Goal: Task Accomplishment & Management: Manage account settings

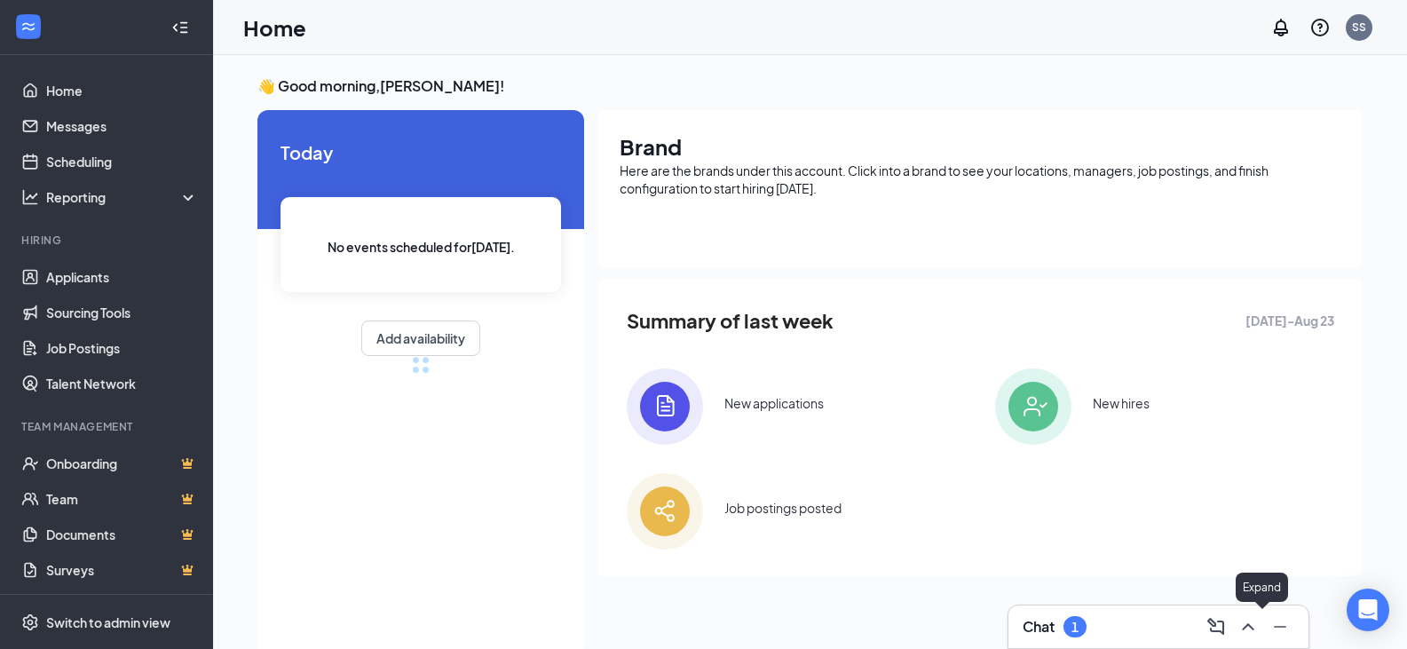
click at [1255, 623] on icon "ChevronUp" at bounding box center [1247, 626] width 21 height 21
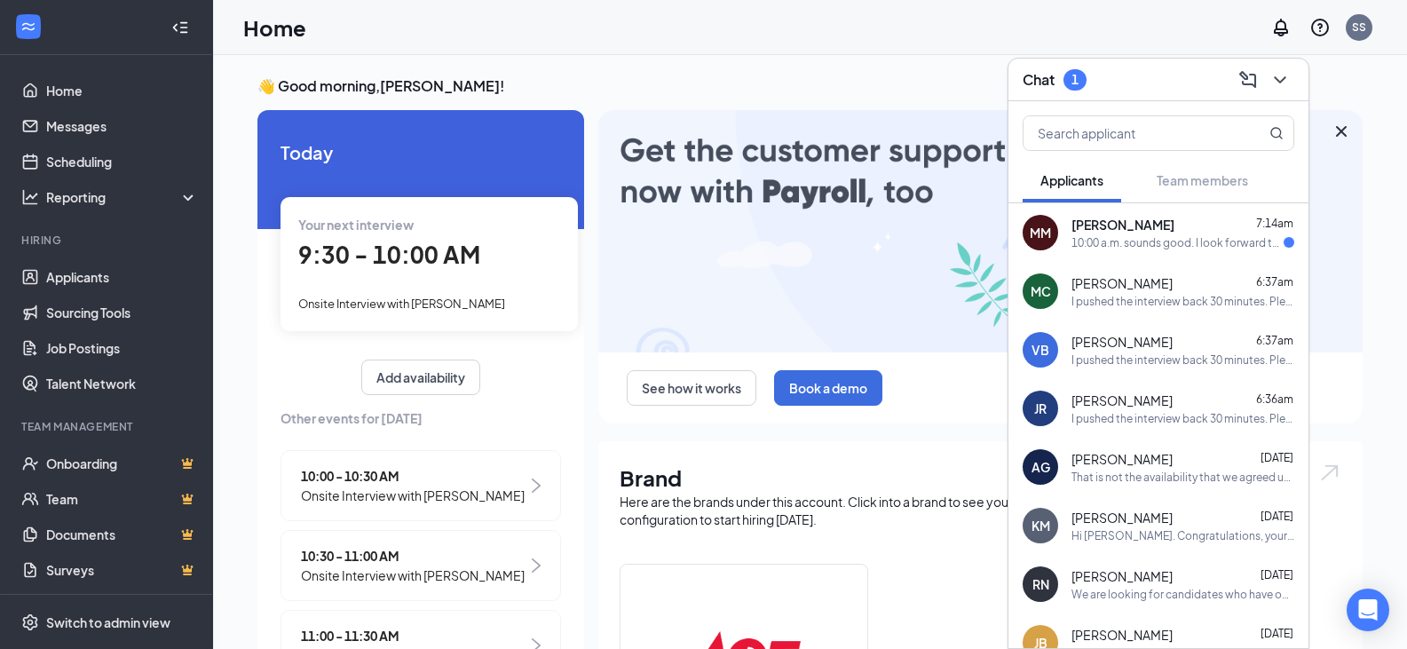
click at [1142, 229] on span "Marti Martin" at bounding box center [1122, 225] width 103 height 18
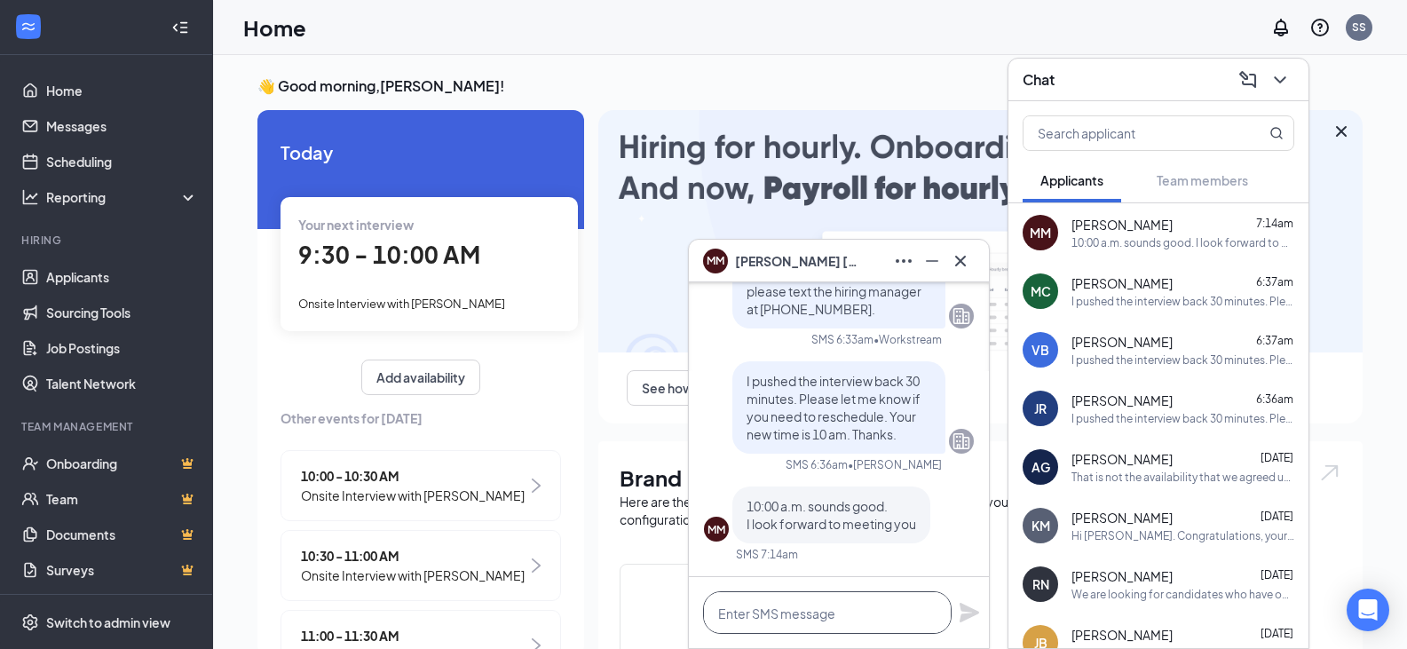
click at [837, 624] on textarea at bounding box center [827, 612] width 249 height 43
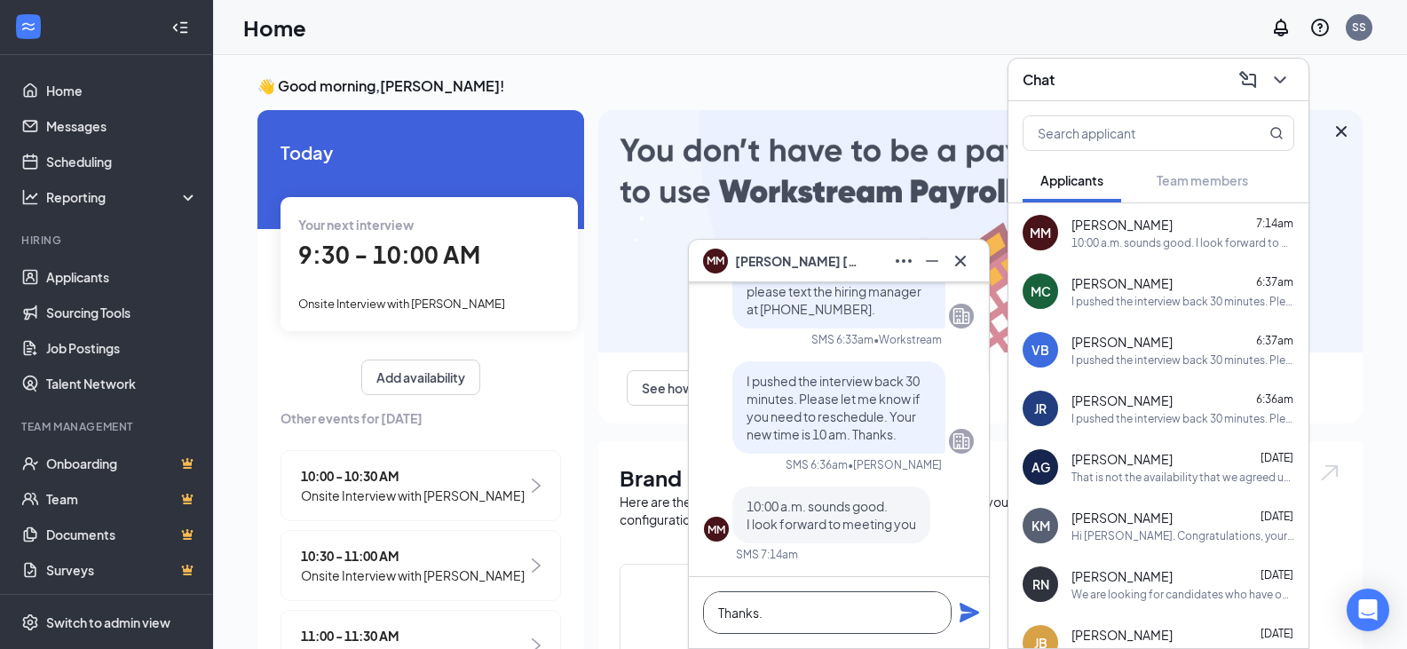
type textarea "Thanks."
click at [964, 611] on icon "Plane" at bounding box center [970, 613] width 20 height 20
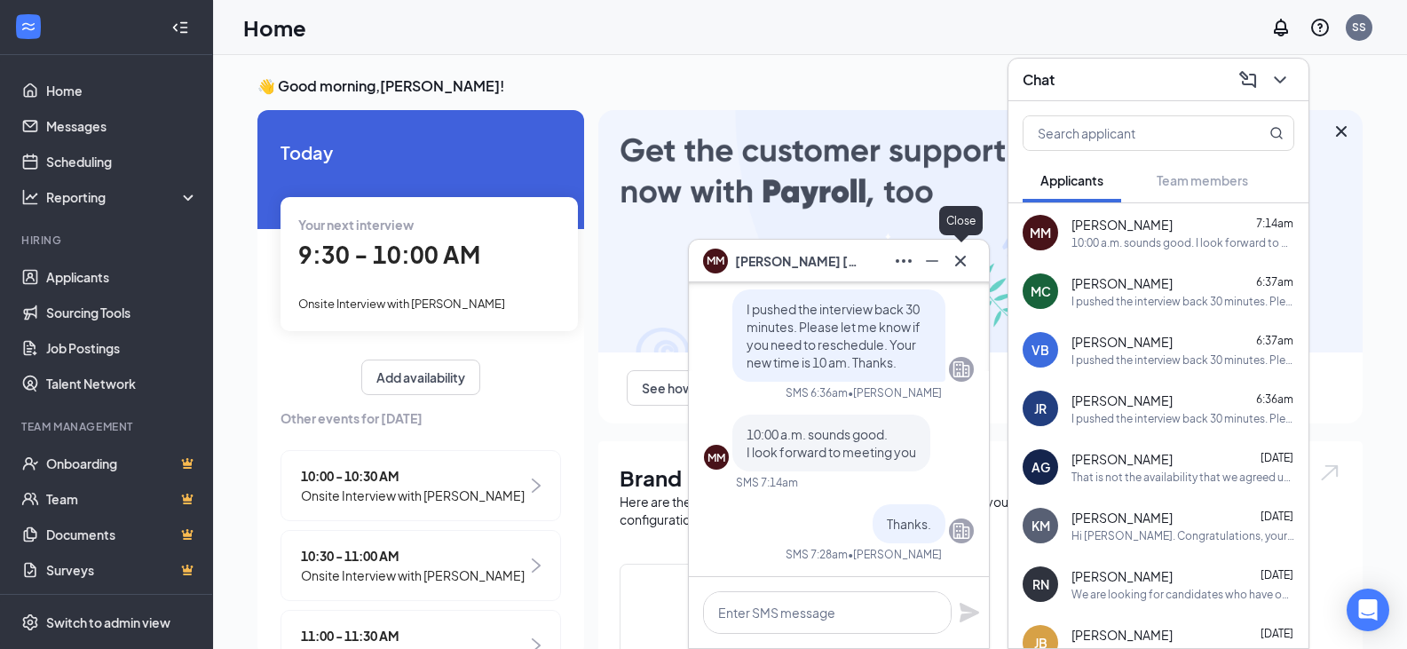
click at [954, 261] on icon "Cross" at bounding box center [960, 260] width 21 height 21
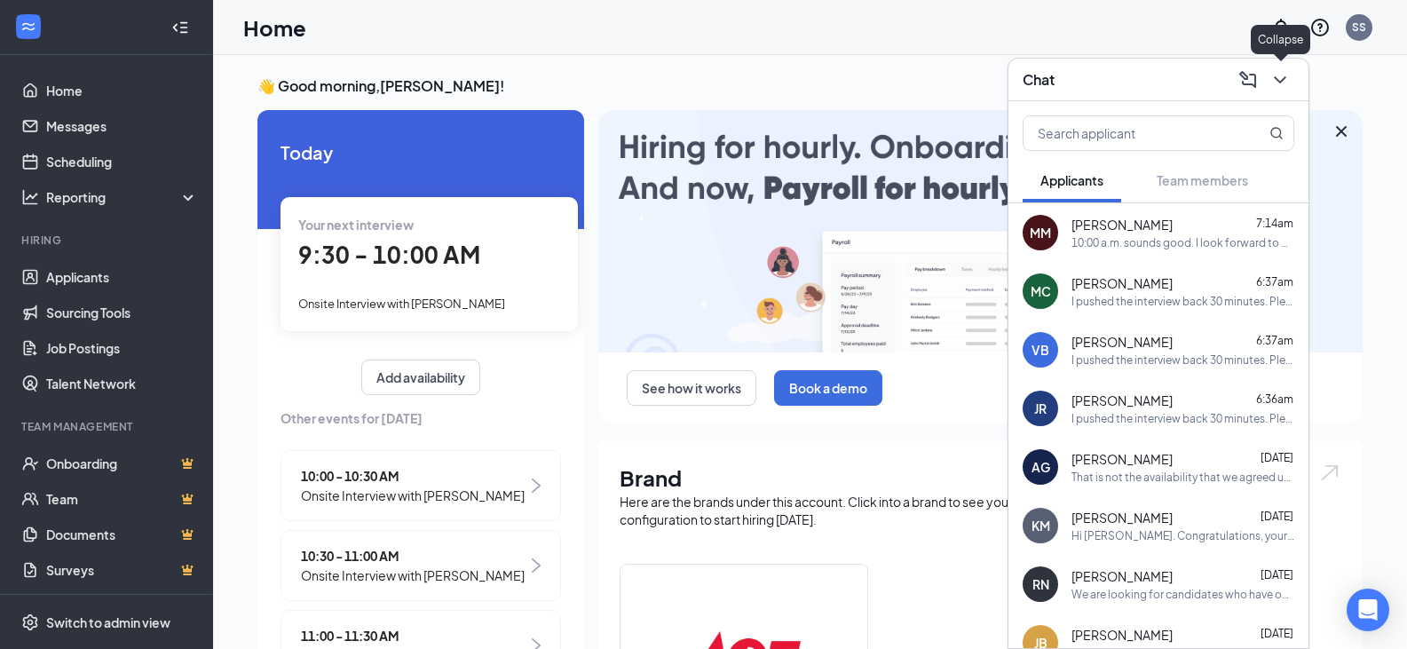
click at [1276, 75] on icon "ChevronDown" at bounding box center [1279, 79] width 21 height 21
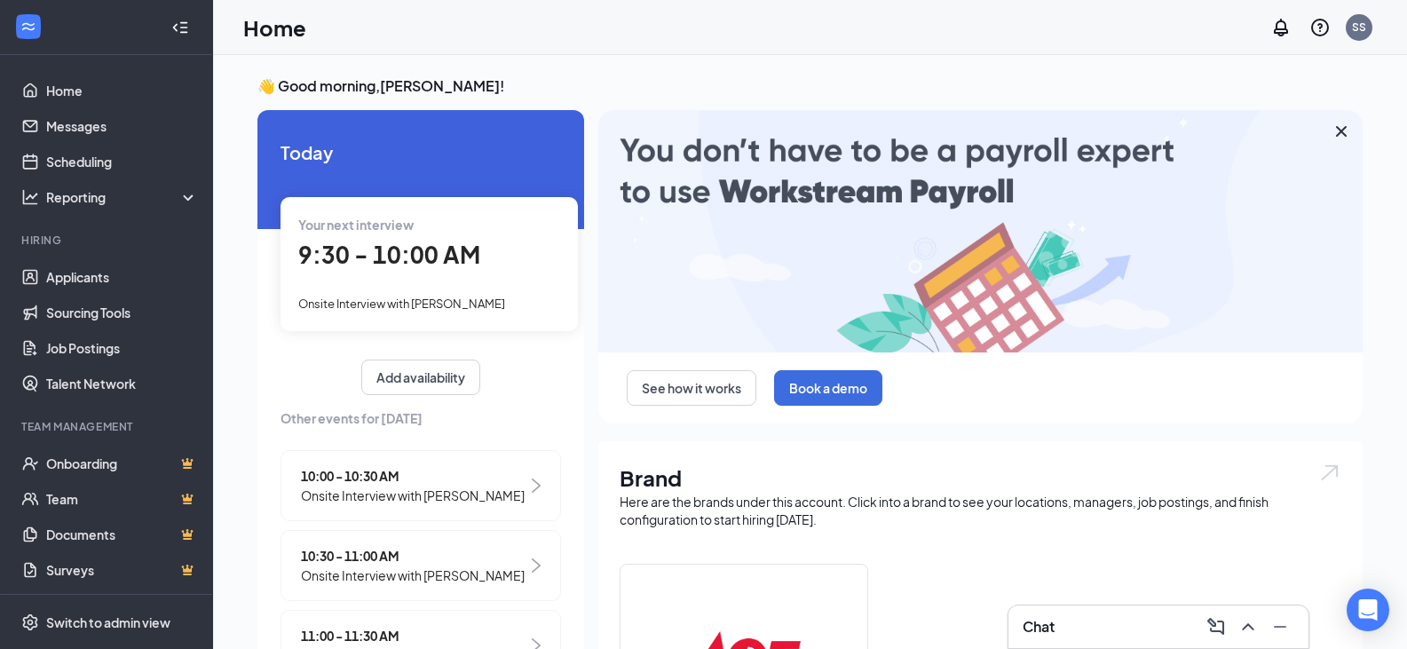
click at [454, 265] on span "9:30 - 10:00 AM" at bounding box center [389, 254] width 182 height 29
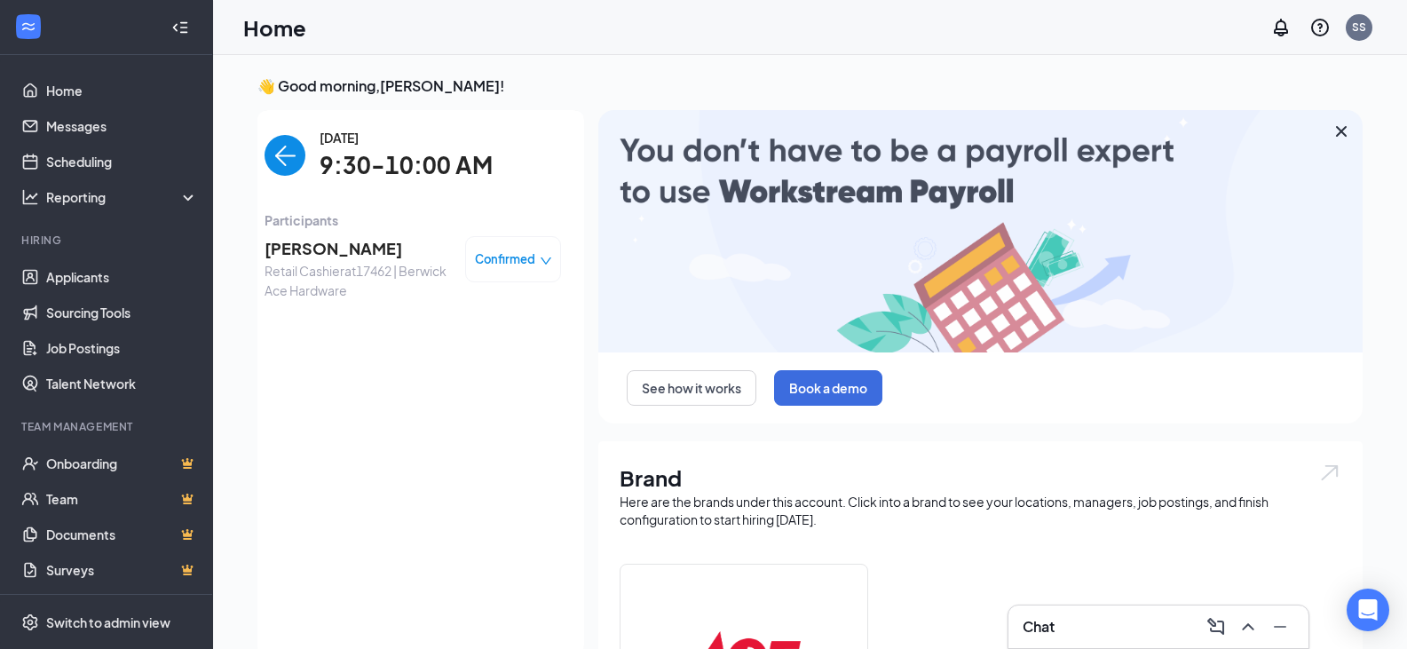
scroll to position [7, 0]
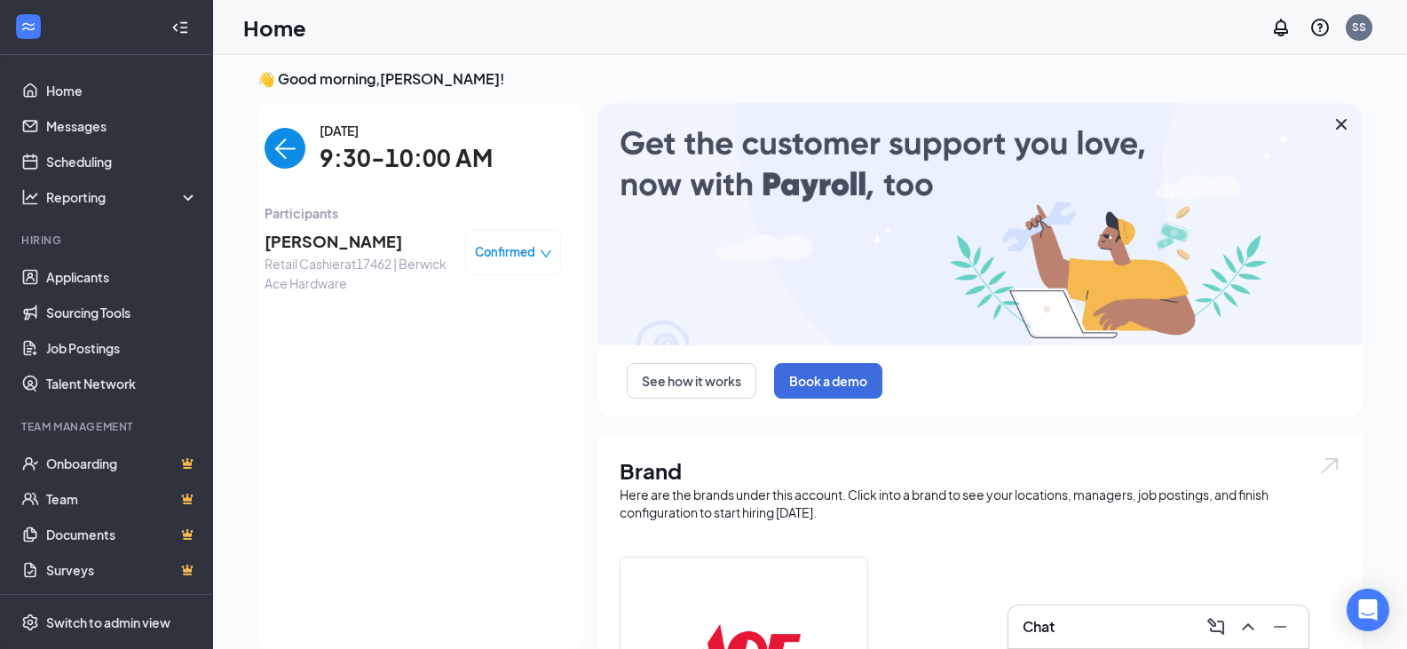
click at [364, 247] on span "Jonathan Romero" at bounding box center [358, 241] width 186 height 25
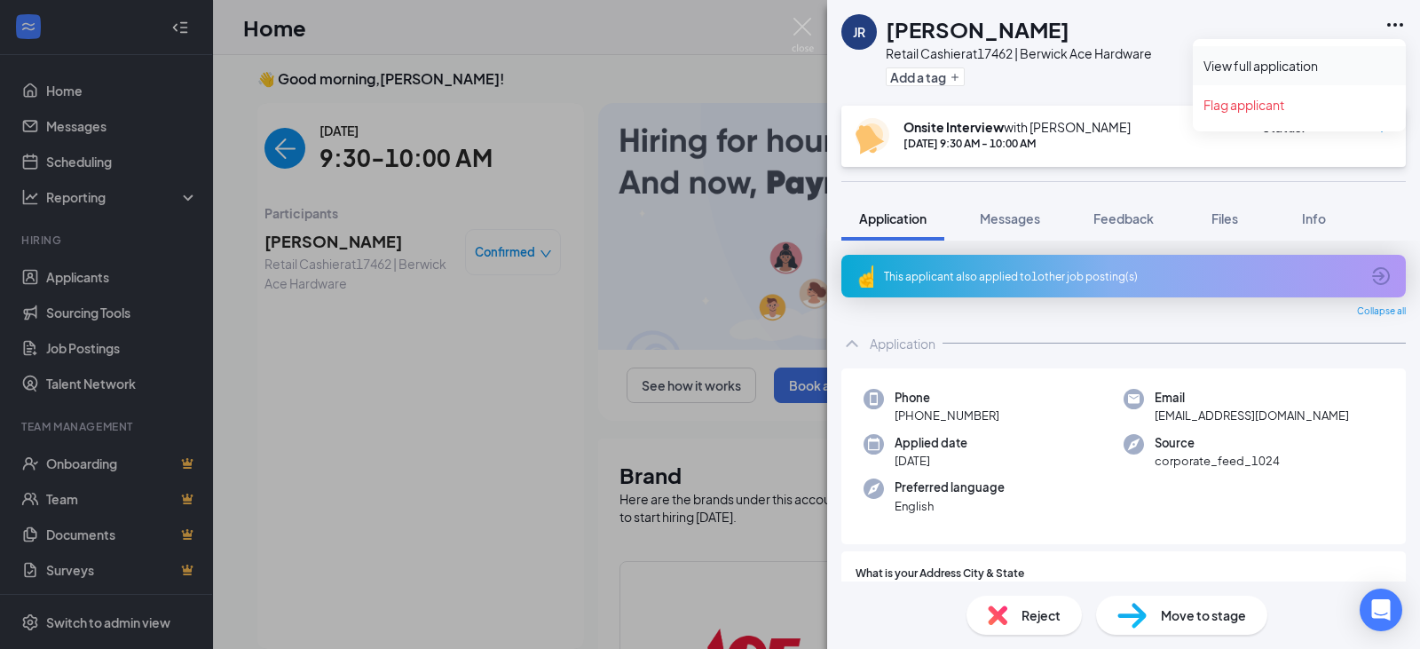
click at [1319, 61] on link "View full application" at bounding box center [1300, 66] width 192 height 18
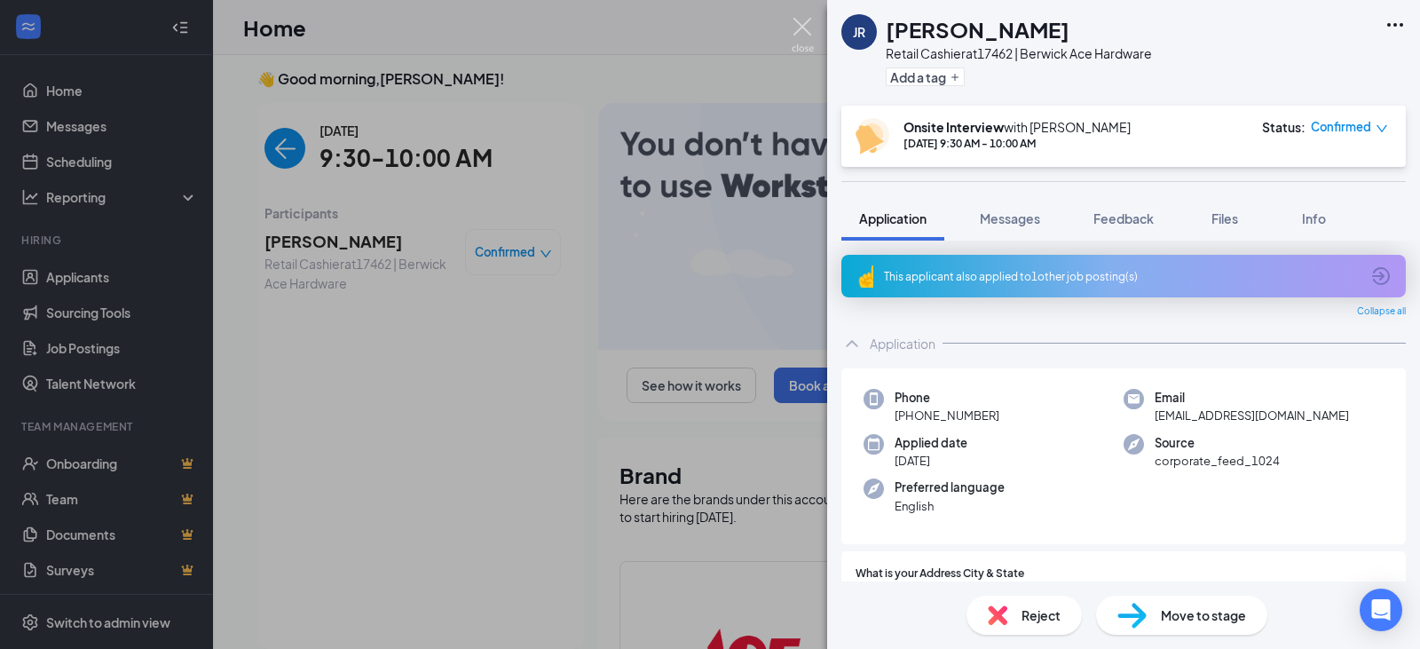
click at [806, 24] on img at bounding box center [803, 35] width 22 height 35
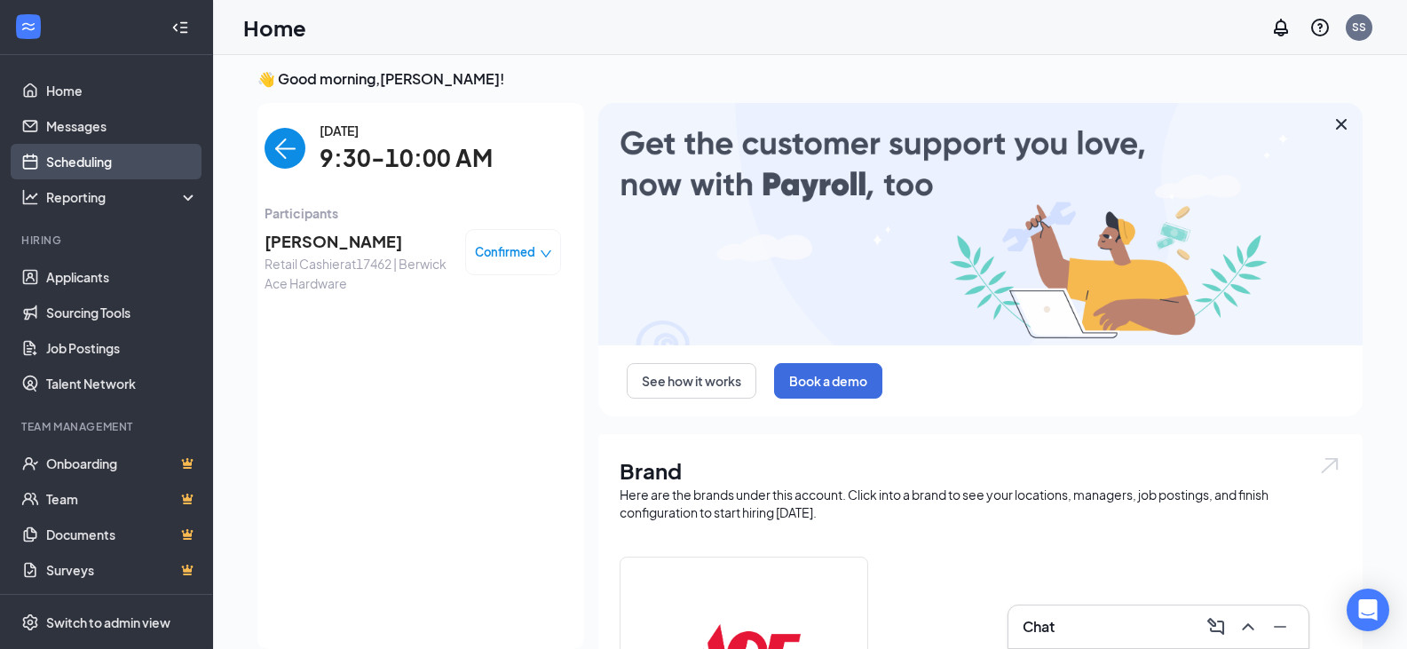
click at [107, 160] on link "Scheduling" at bounding box center [122, 162] width 152 height 36
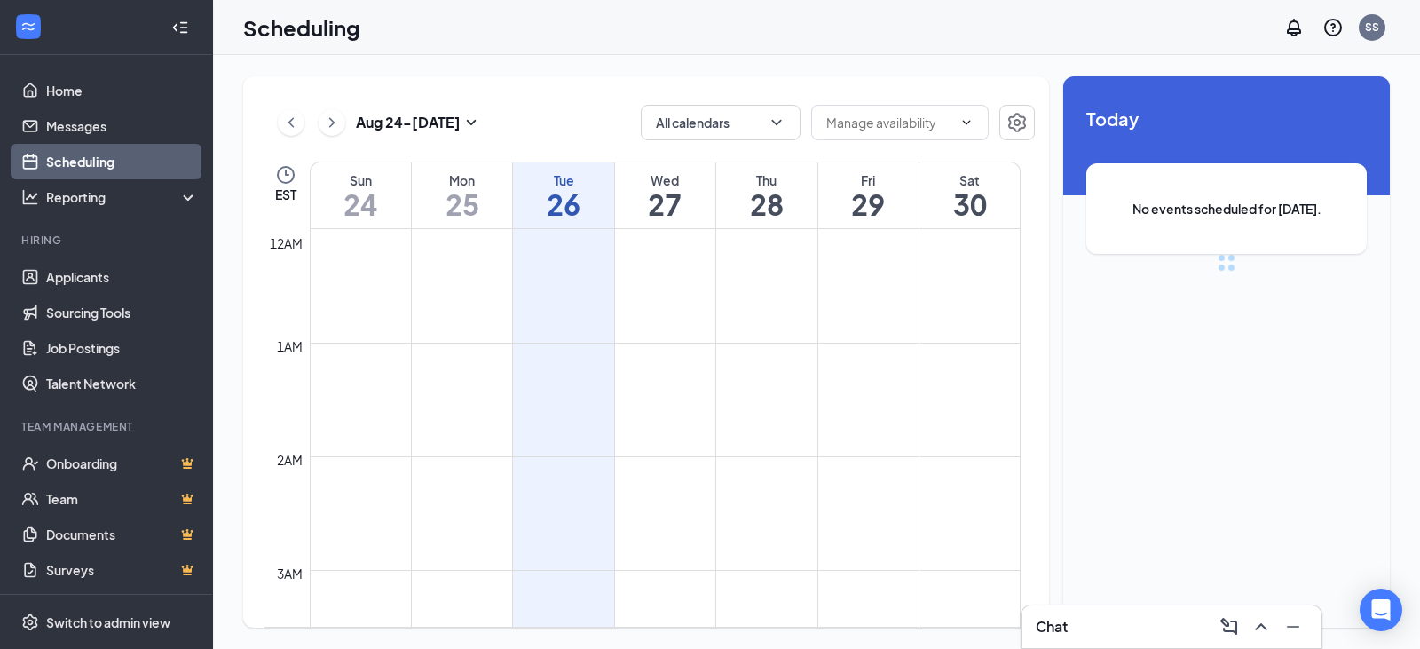
scroll to position [873, 0]
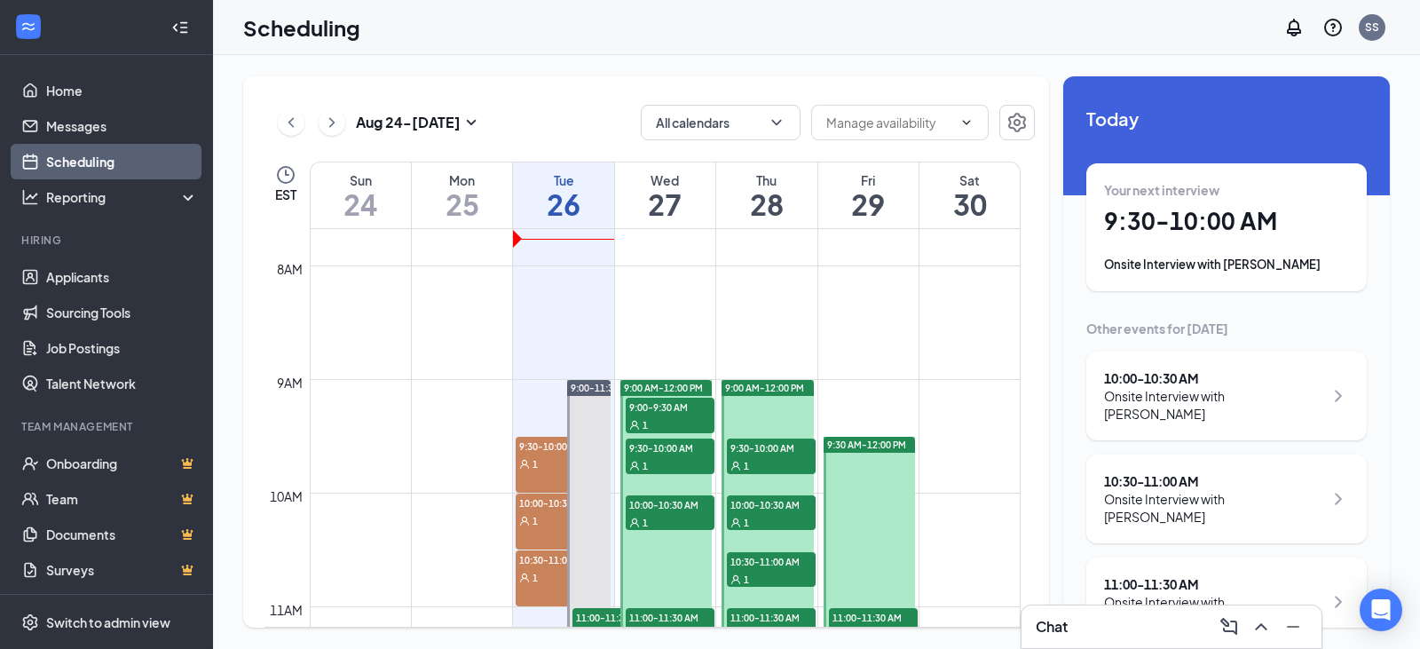
click at [543, 93] on div "Aug 24 - Aug 30 All calendars EST Sun 24 Mon 25 Tue 26 Wed 27 Thu 28 Fri 29 Sat…" at bounding box center [646, 351] width 806 height 551
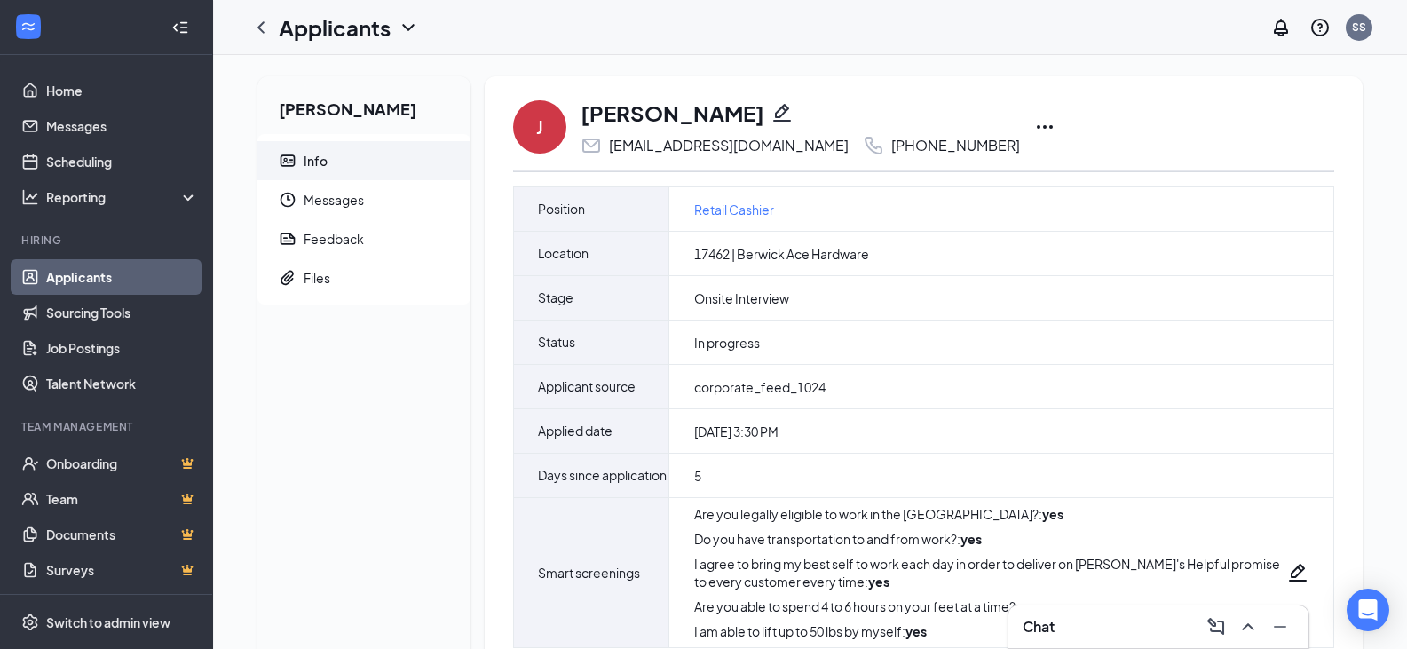
click at [1042, 127] on icon "Ellipses" at bounding box center [1045, 127] width 16 height 4
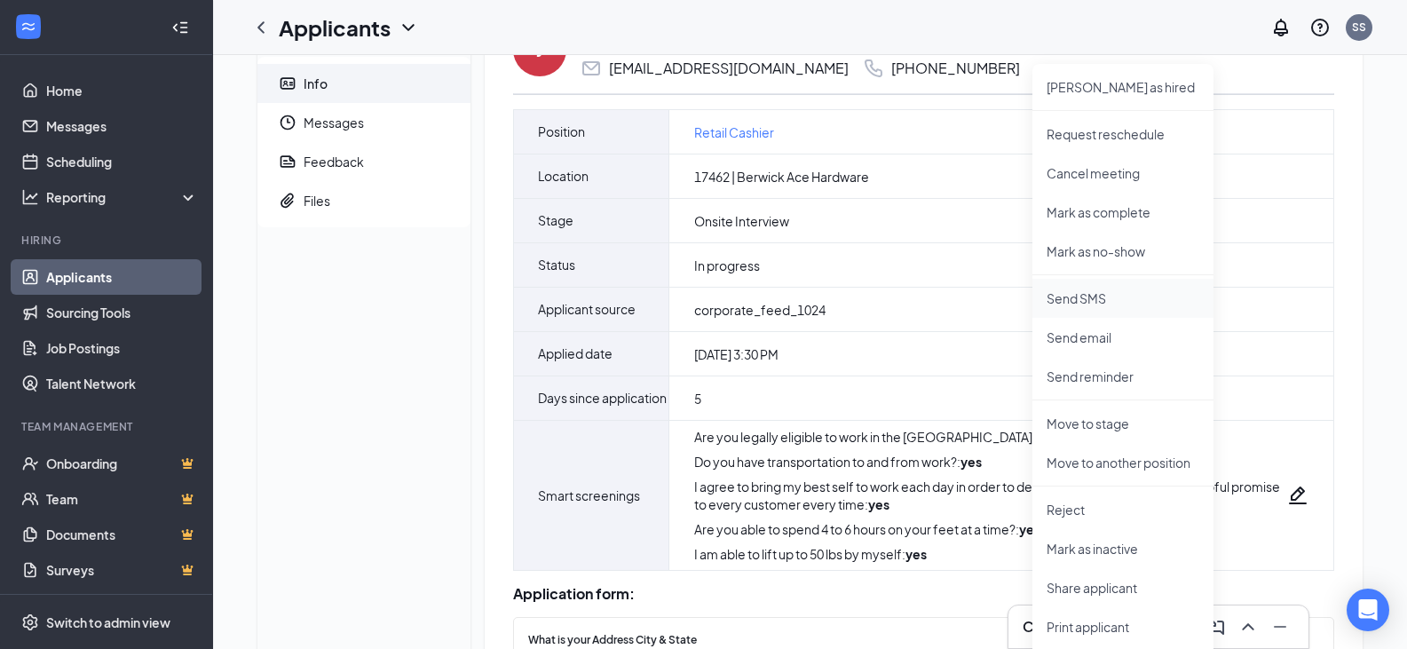
scroll to position [266, 0]
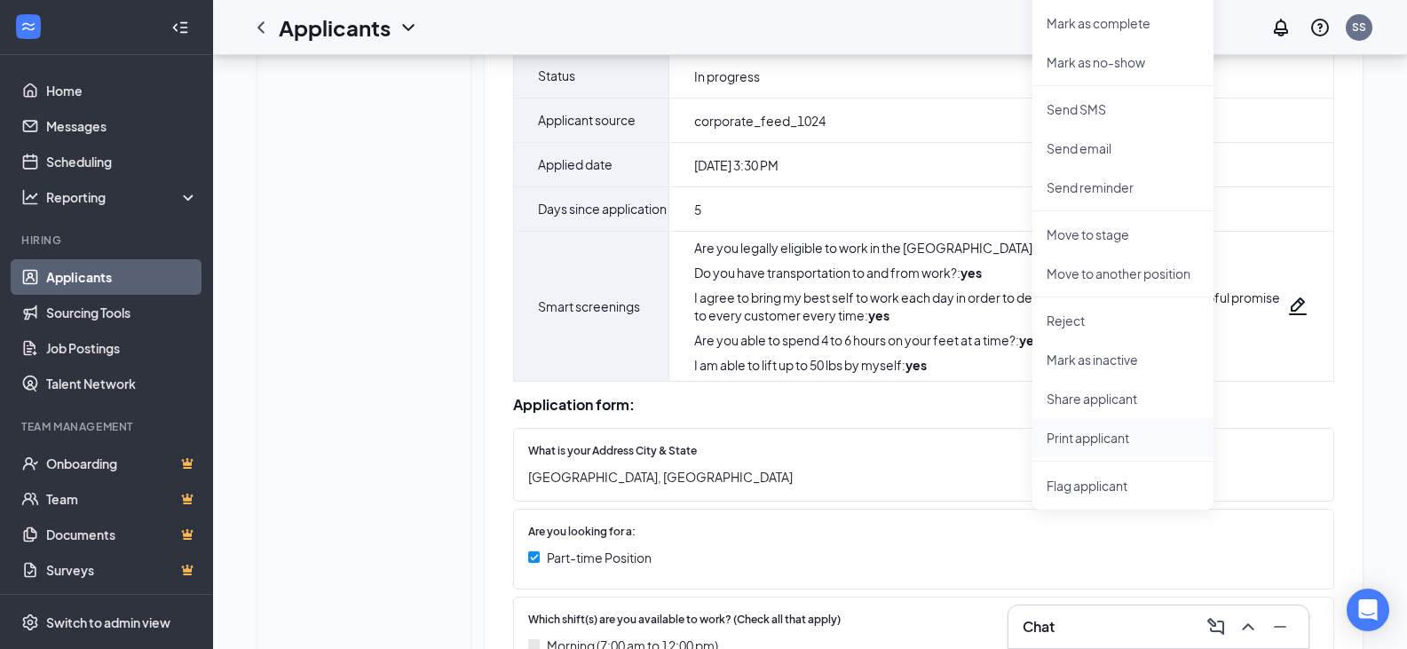
click at [1120, 435] on p "Print applicant" at bounding box center [1123, 438] width 153 height 18
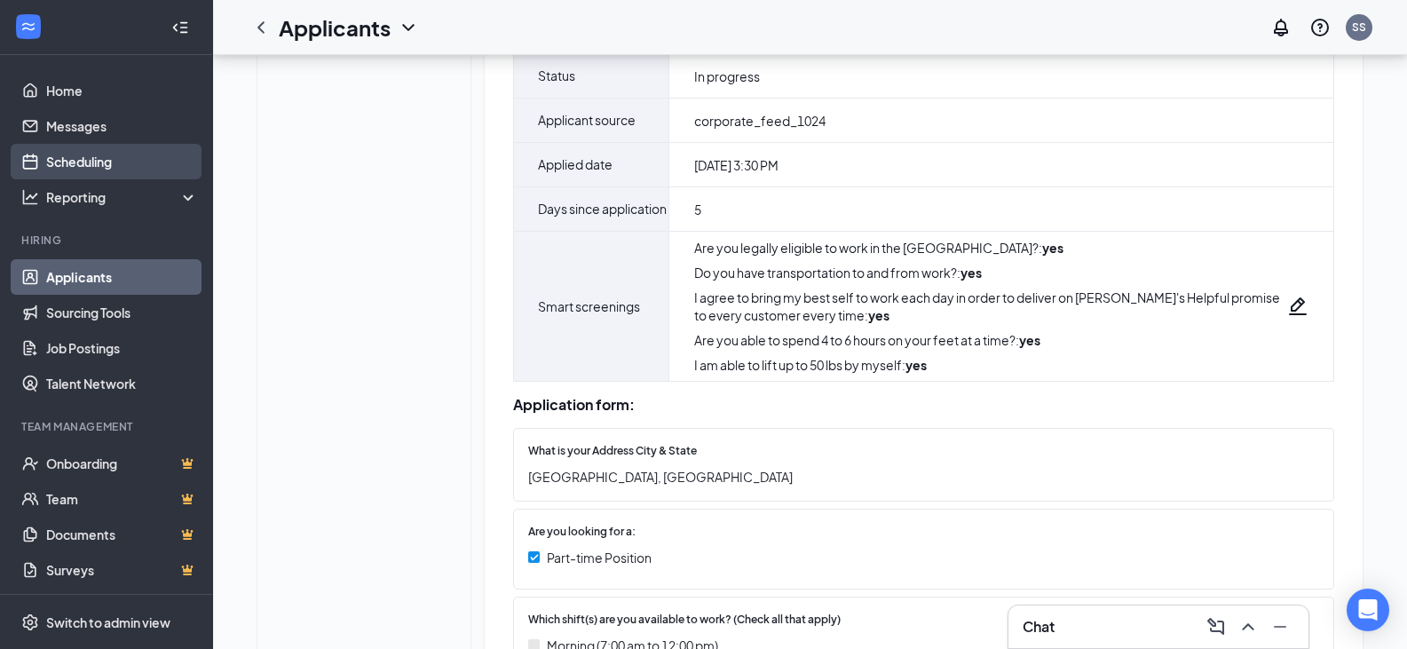
click at [82, 158] on link "Scheduling" at bounding box center [122, 162] width 152 height 36
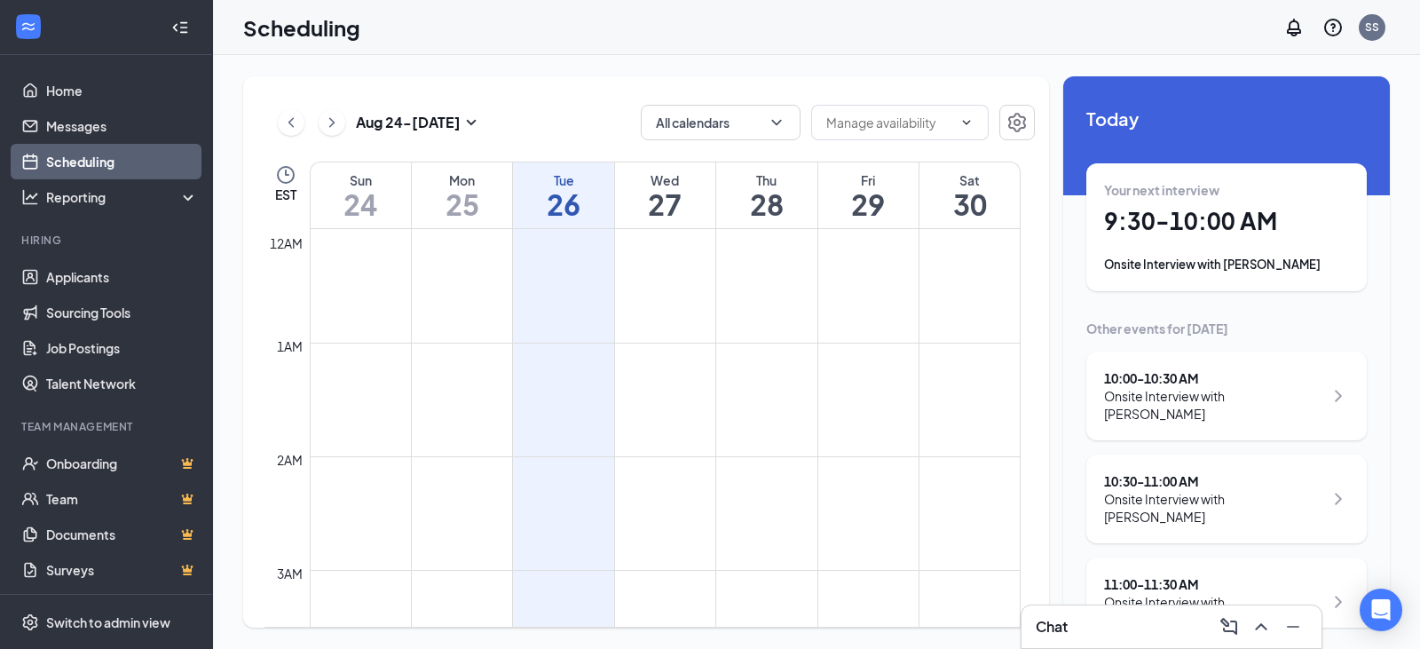
scroll to position [873, 0]
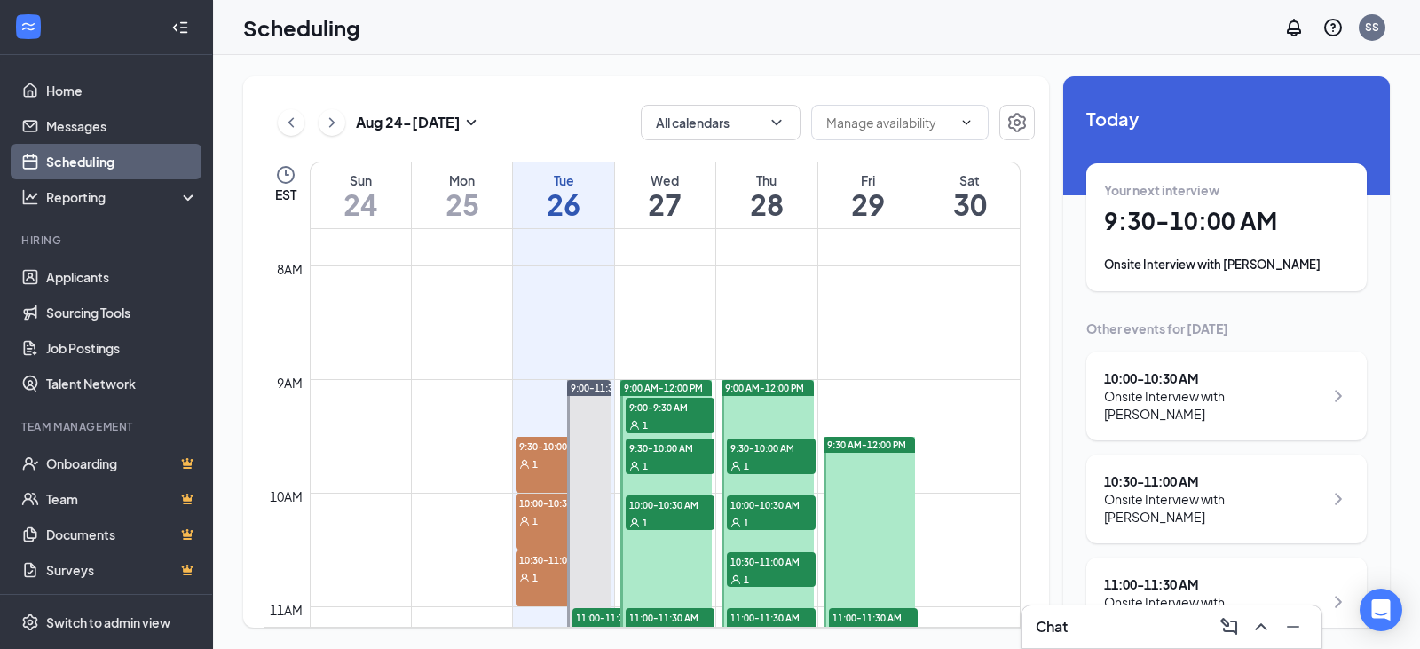
click at [1155, 375] on div "10:00 - 10:30 AM" at bounding box center [1213, 378] width 219 height 18
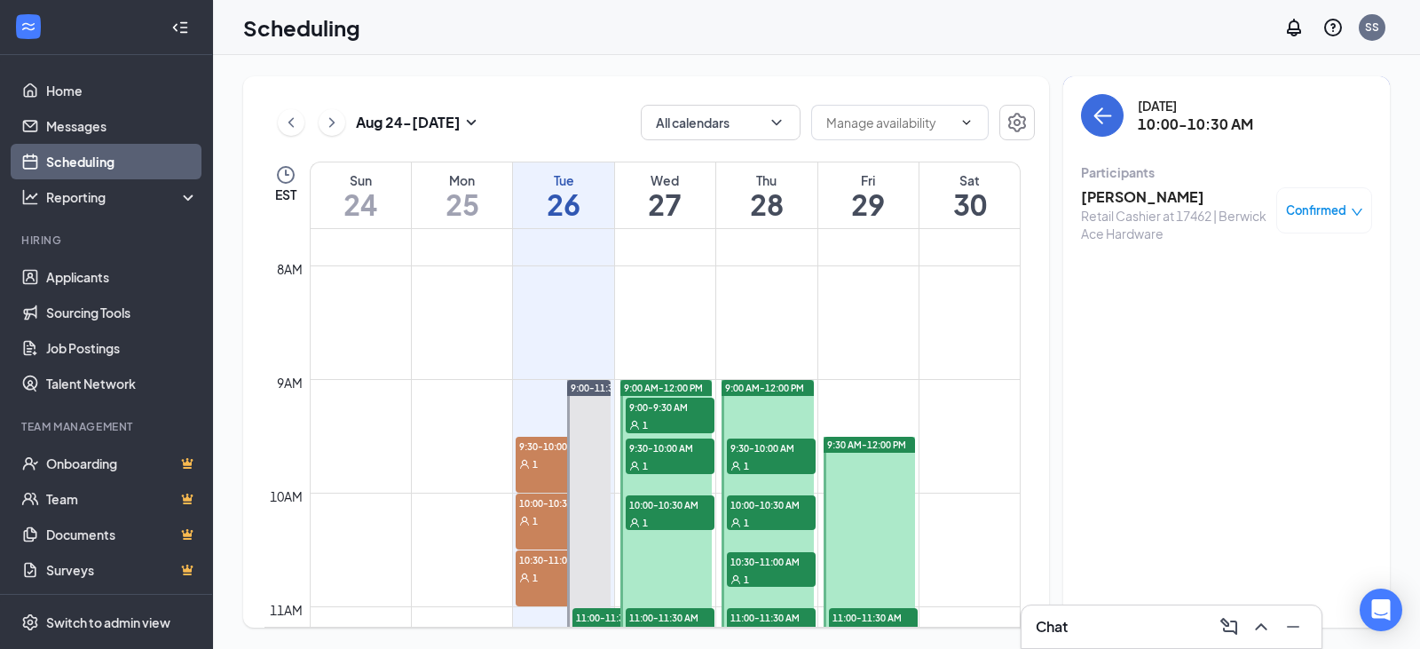
click at [1126, 188] on h3 "Marti Martin" at bounding box center [1174, 197] width 186 height 20
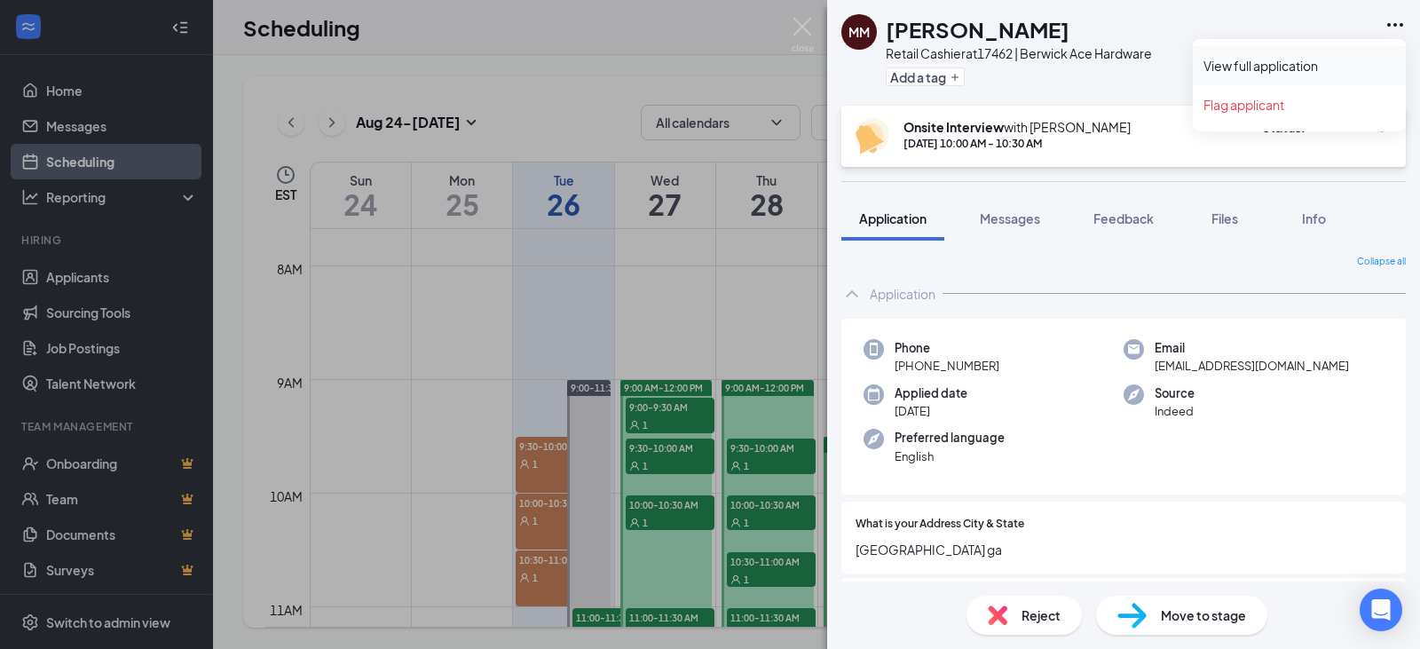
click at [1340, 67] on link "View full application" at bounding box center [1300, 66] width 192 height 18
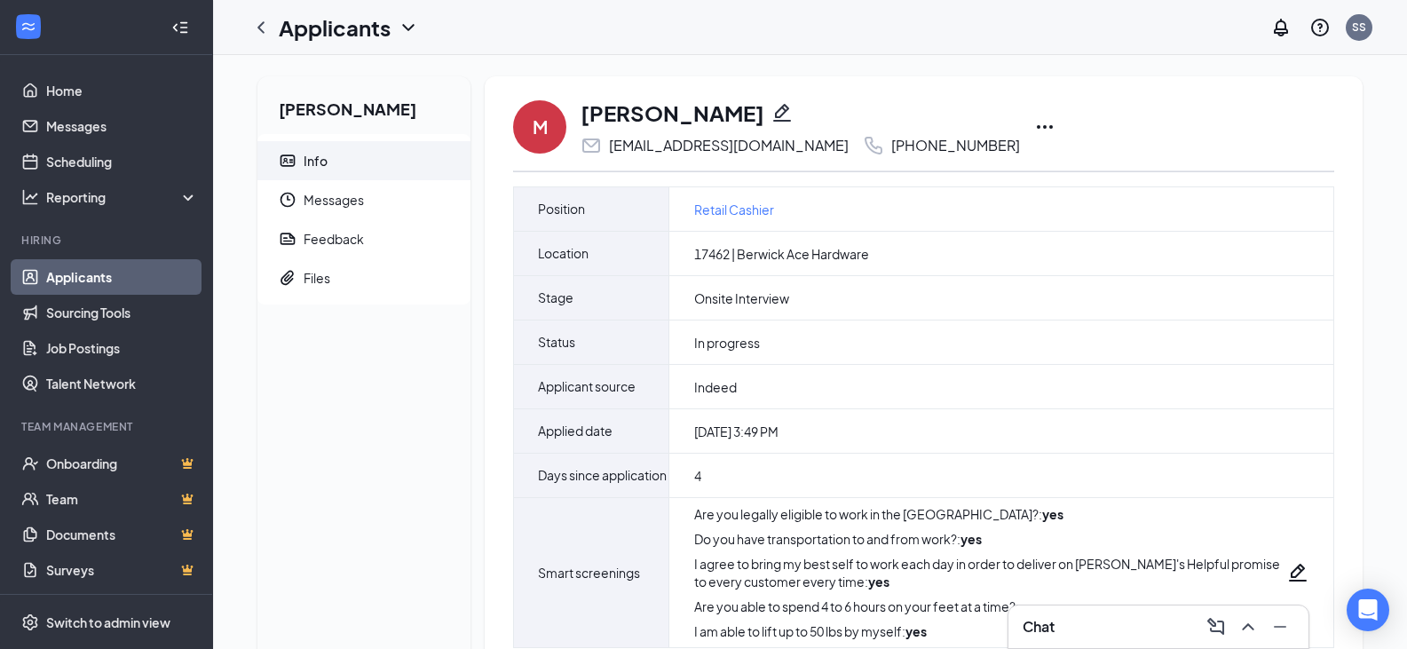
click at [1034, 121] on icon "Ellipses" at bounding box center [1044, 126] width 21 height 21
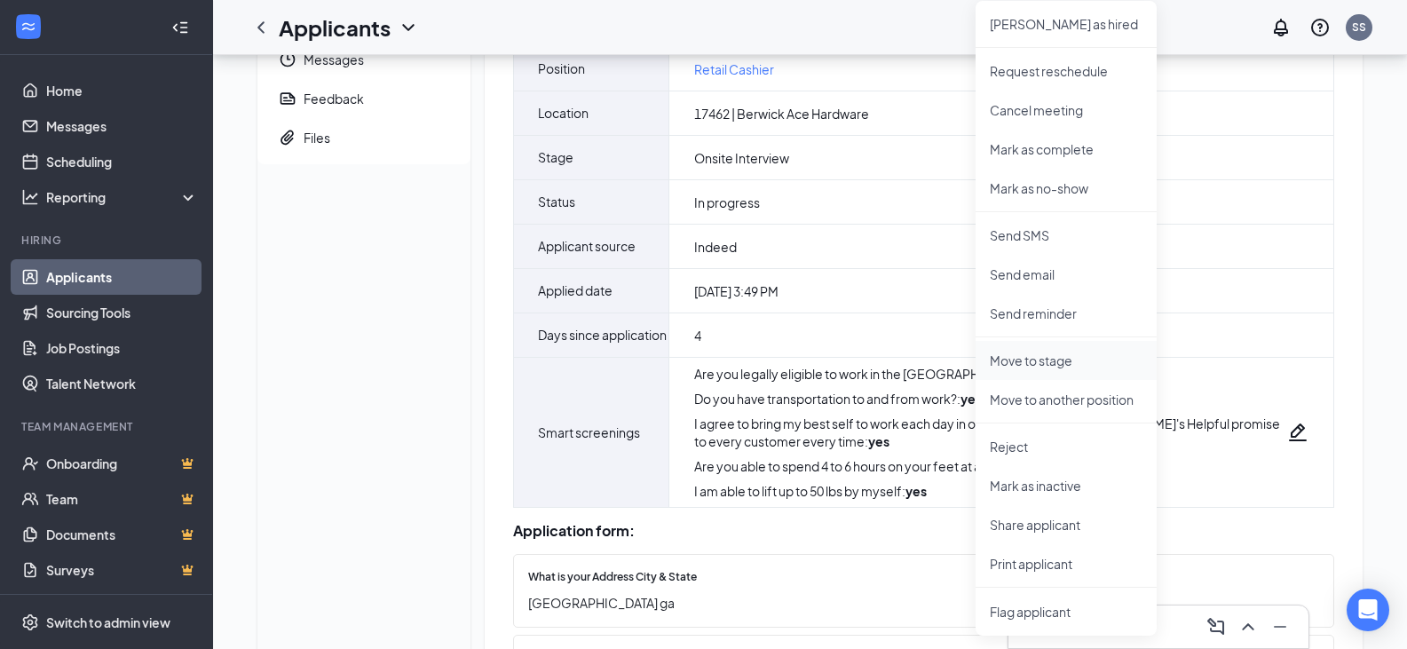
scroll to position [178, 0]
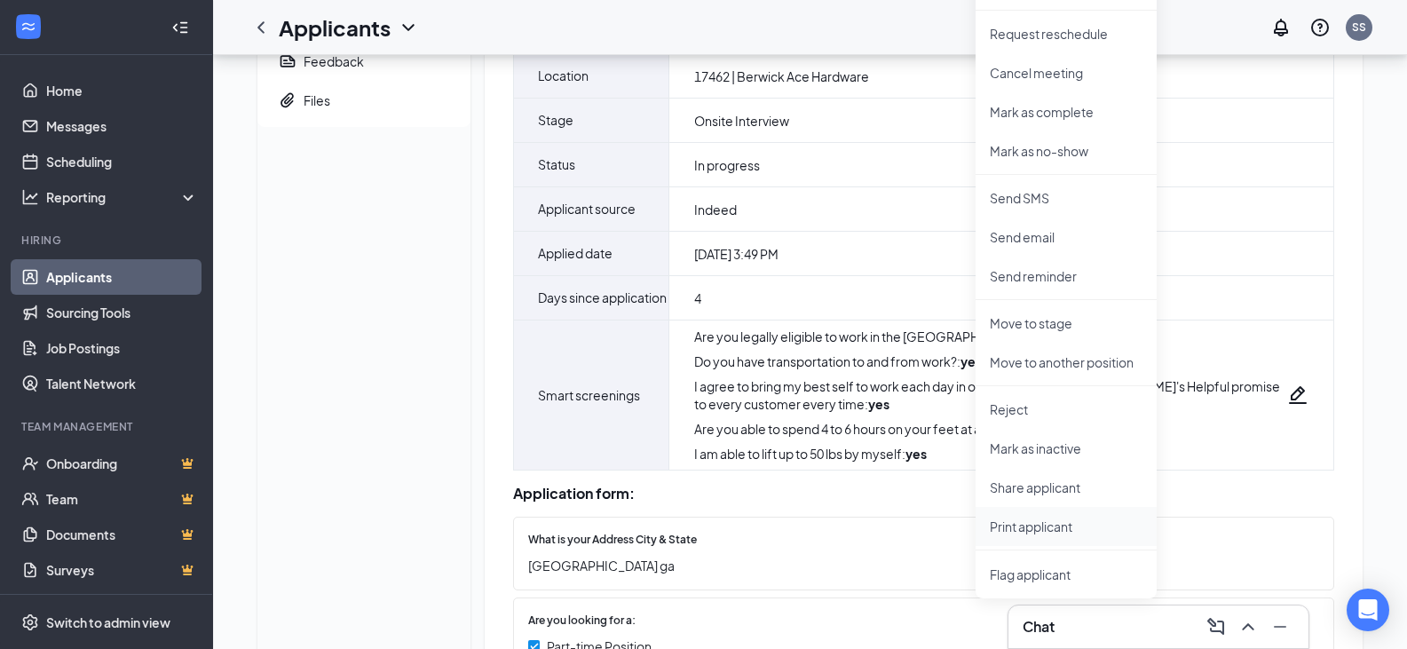
click at [1063, 523] on p "Print applicant" at bounding box center [1066, 526] width 153 height 18
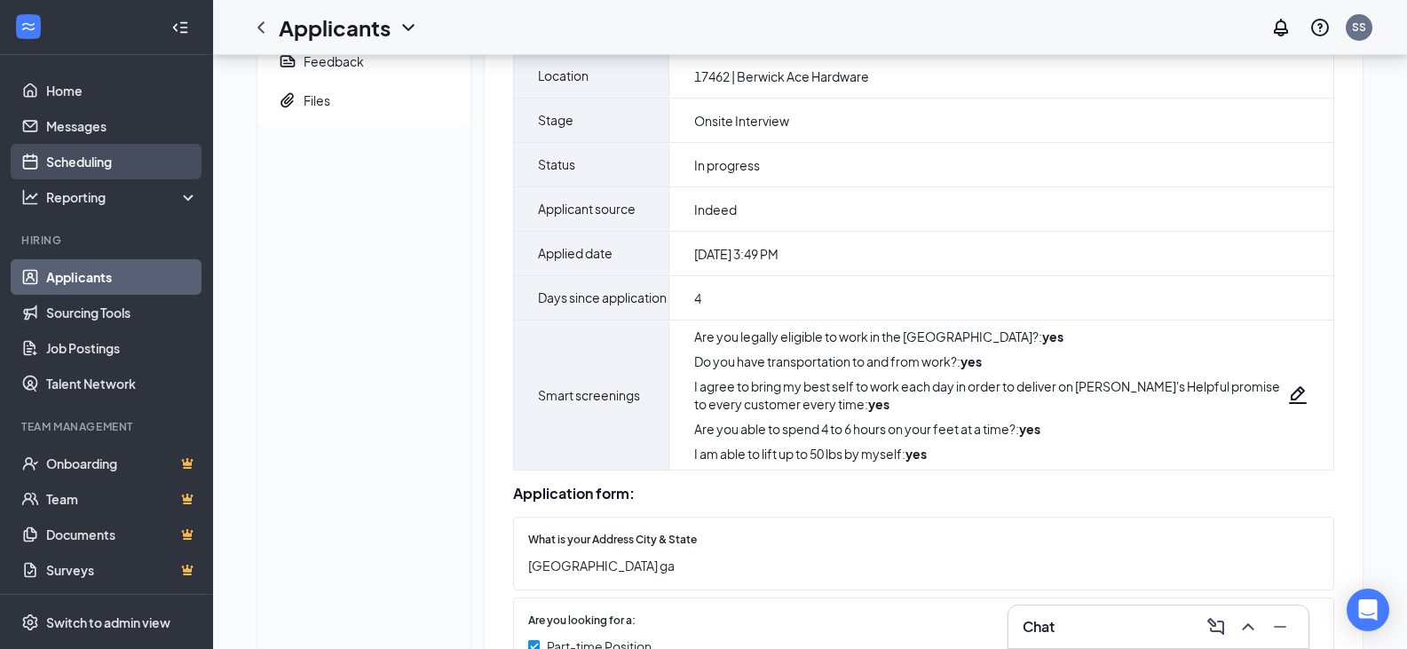
click at [96, 163] on link "Scheduling" at bounding box center [122, 162] width 152 height 36
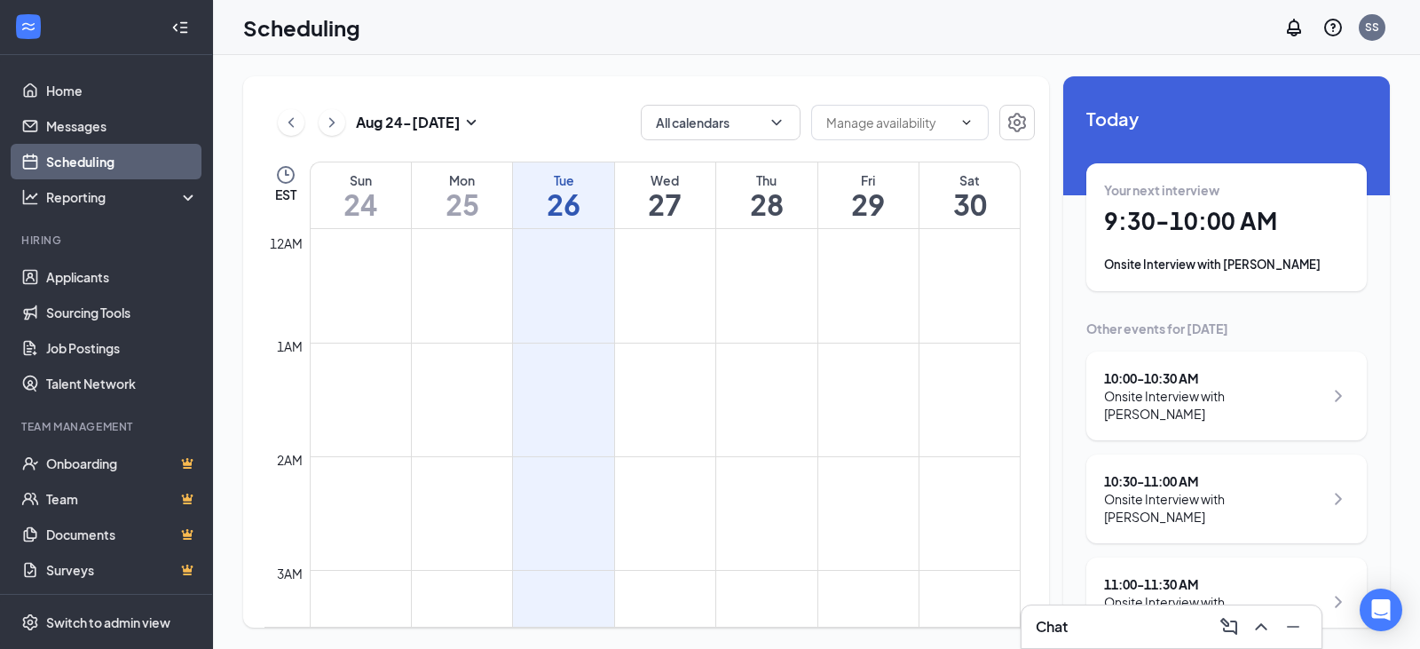
scroll to position [873, 0]
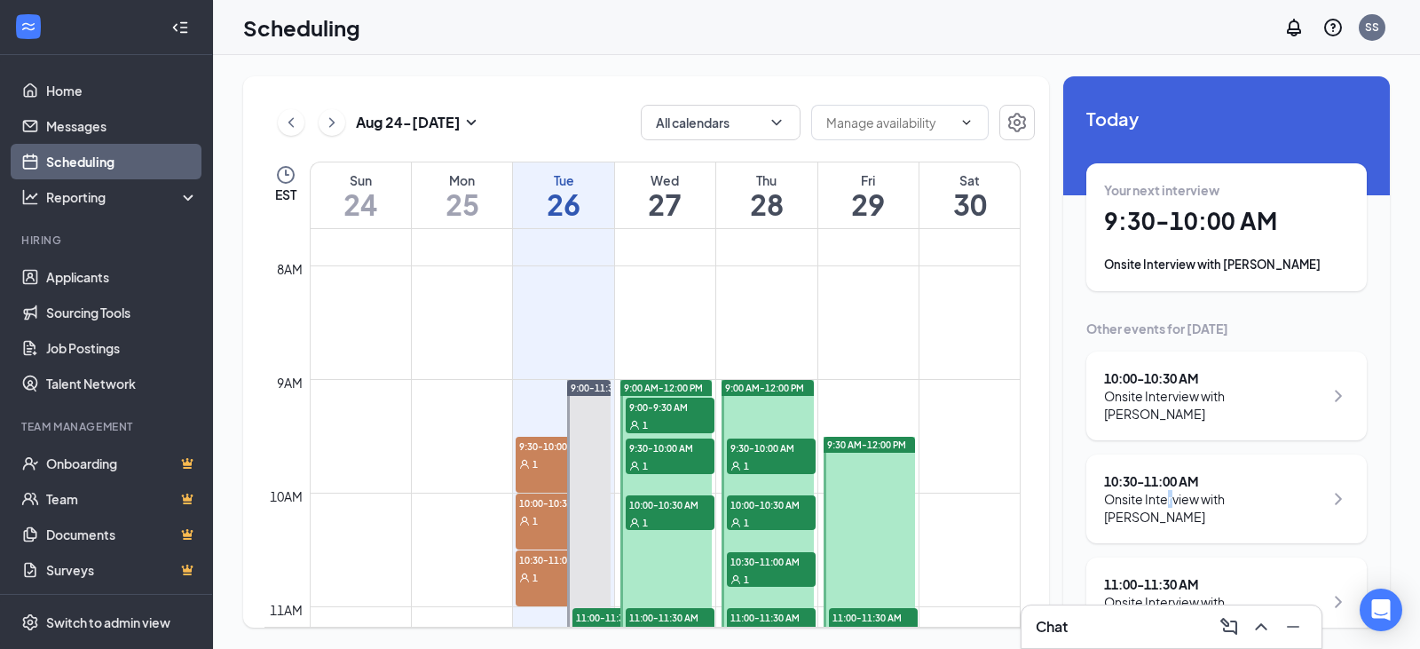
click at [1170, 490] on div "Onsite Interview with [PERSON_NAME]" at bounding box center [1213, 508] width 219 height 36
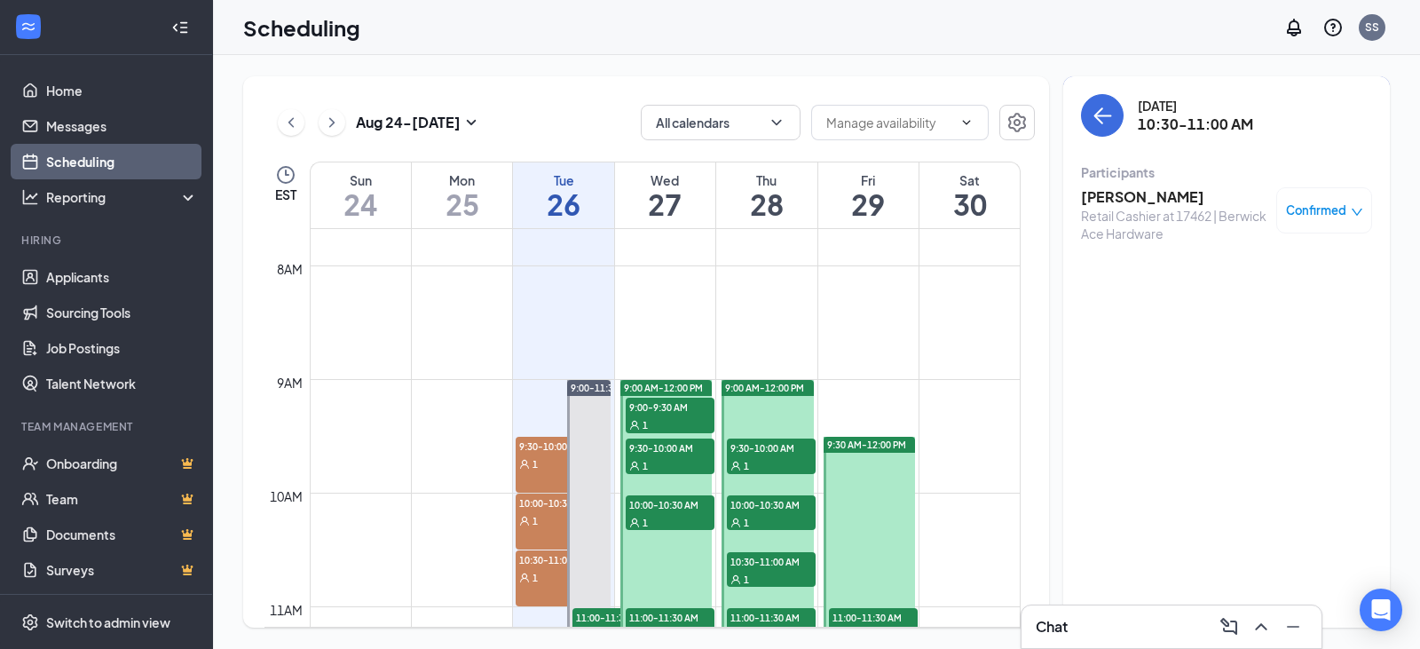
click at [1137, 201] on h3 "[PERSON_NAME]" at bounding box center [1174, 197] width 186 height 20
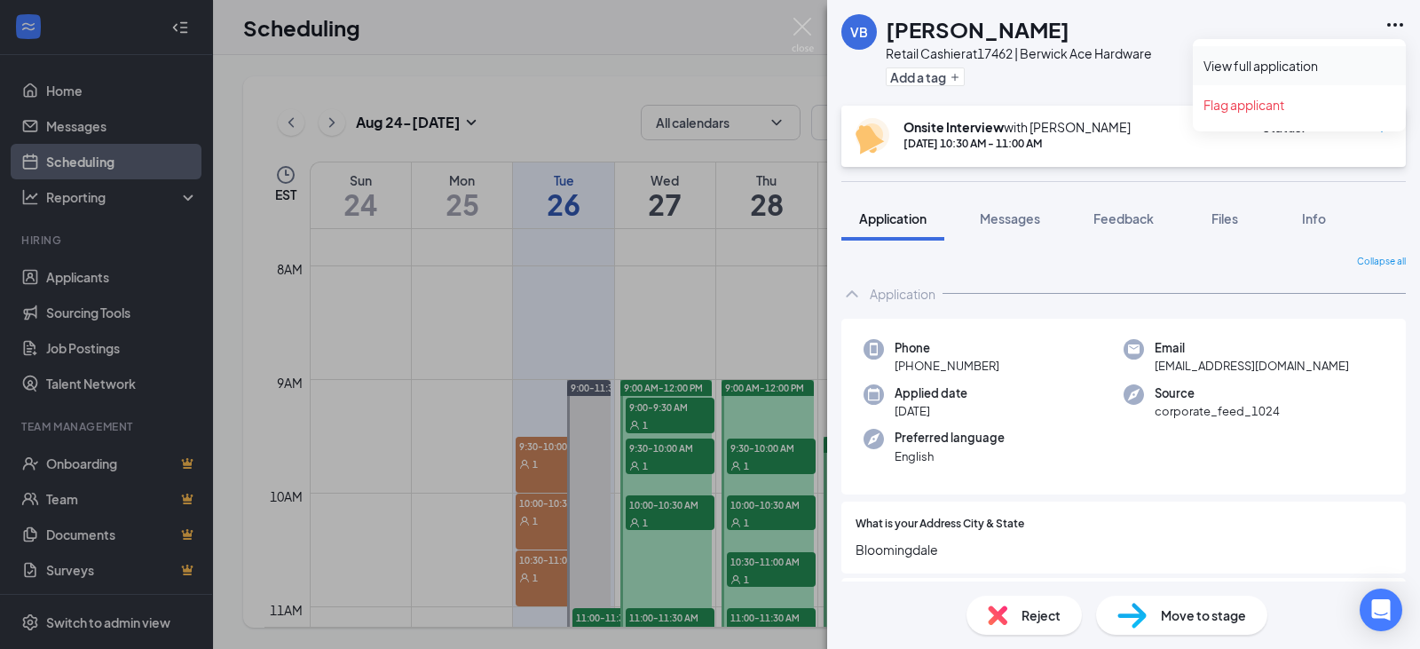
click at [1357, 68] on link "View full application" at bounding box center [1300, 66] width 192 height 18
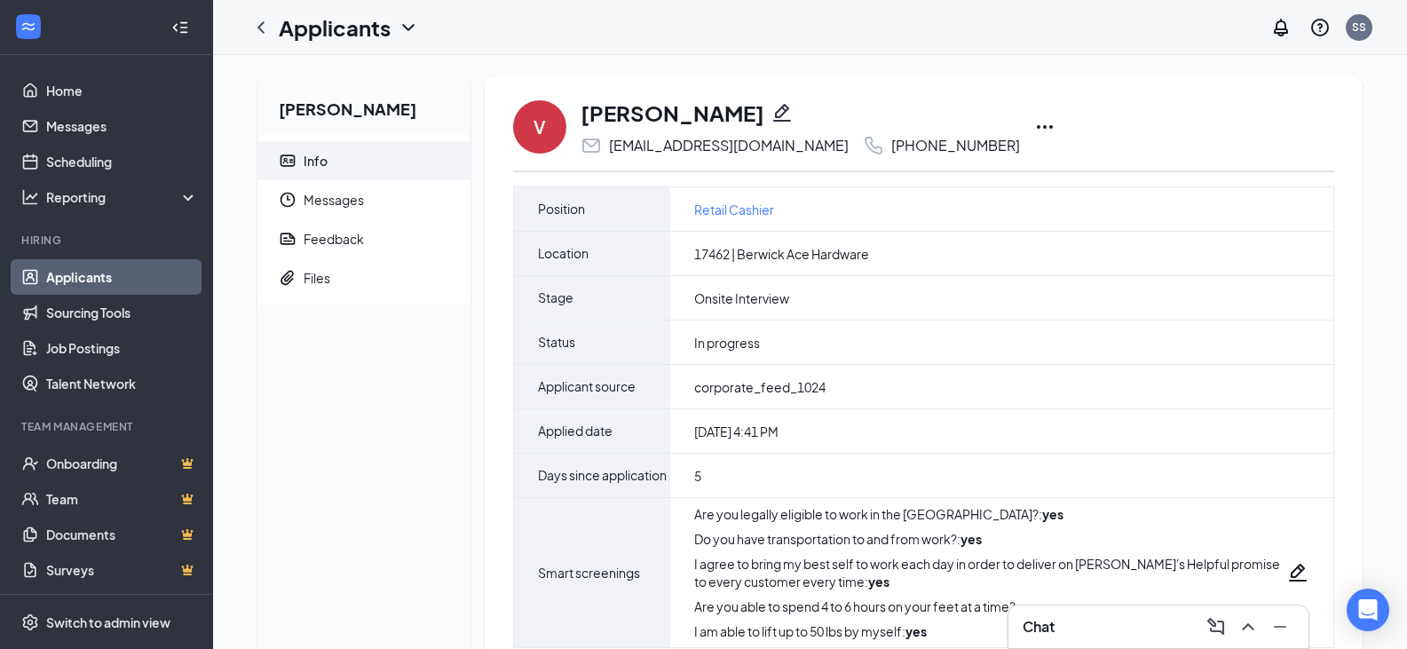
click at [1034, 125] on icon "Ellipses" at bounding box center [1044, 126] width 21 height 21
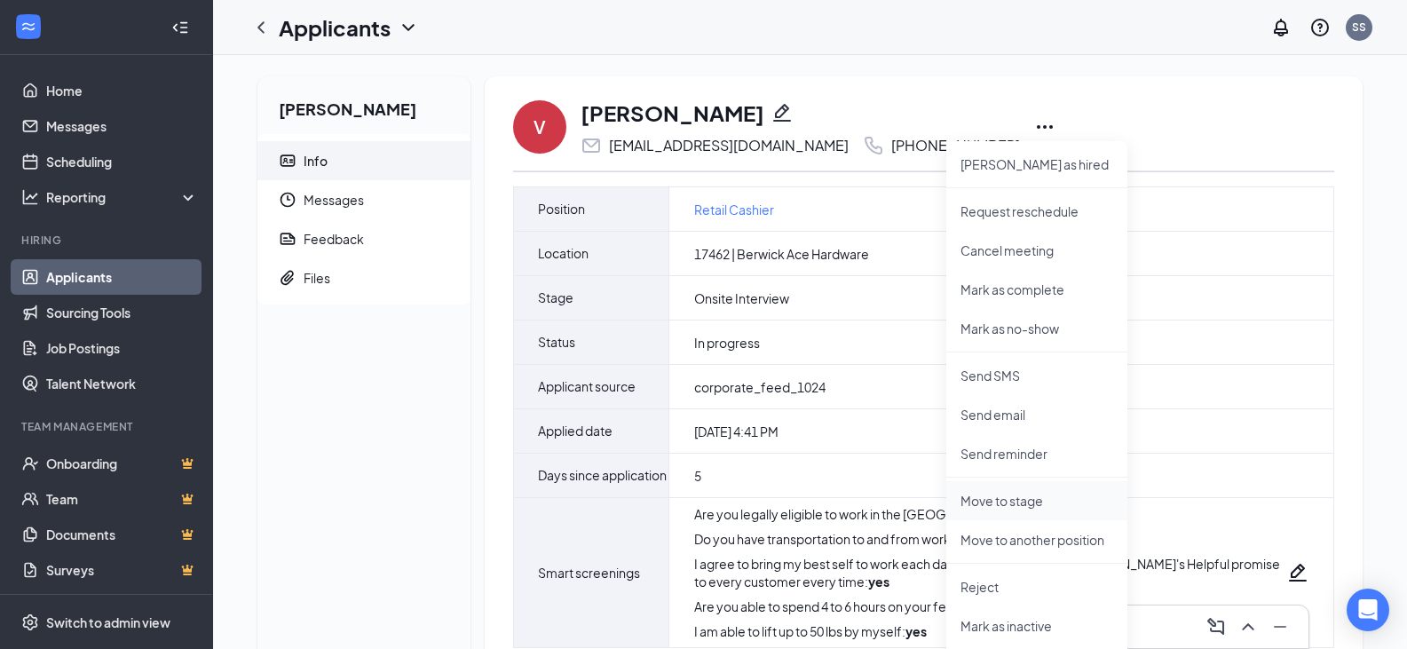
scroll to position [178, 0]
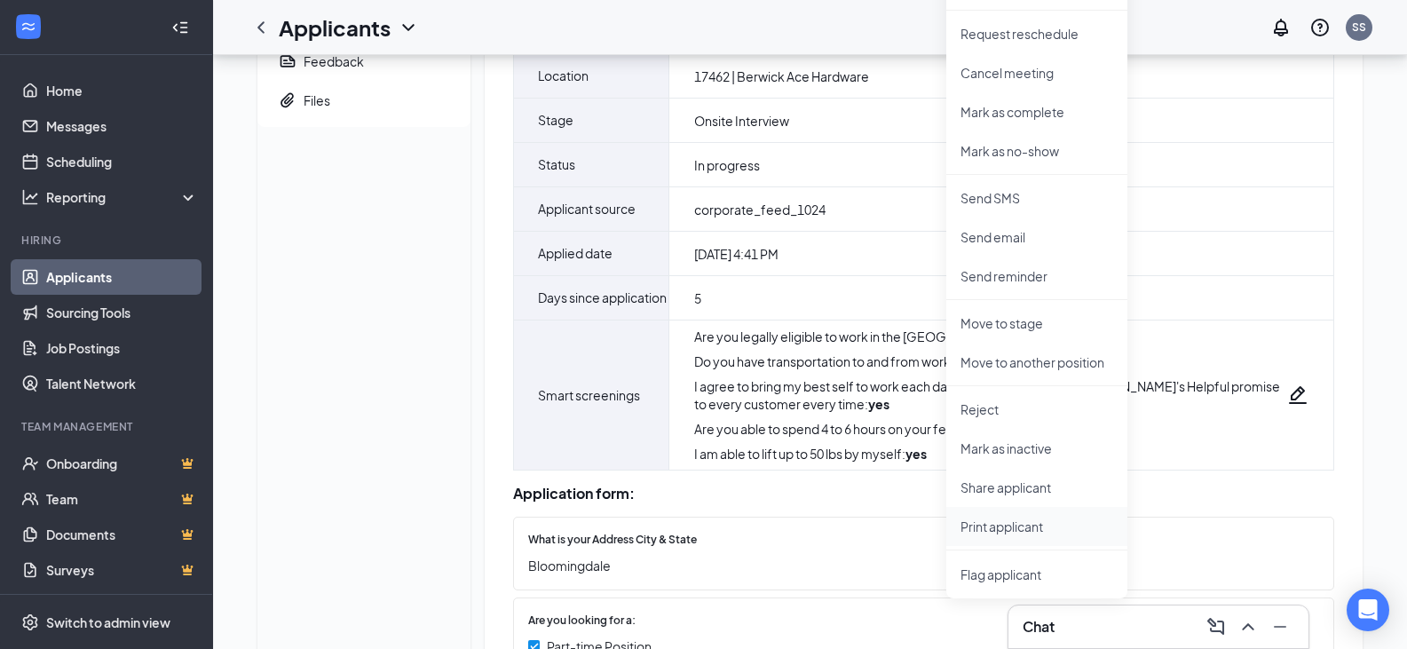
click at [991, 527] on p "Print applicant" at bounding box center [1036, 526] width 153 height 18
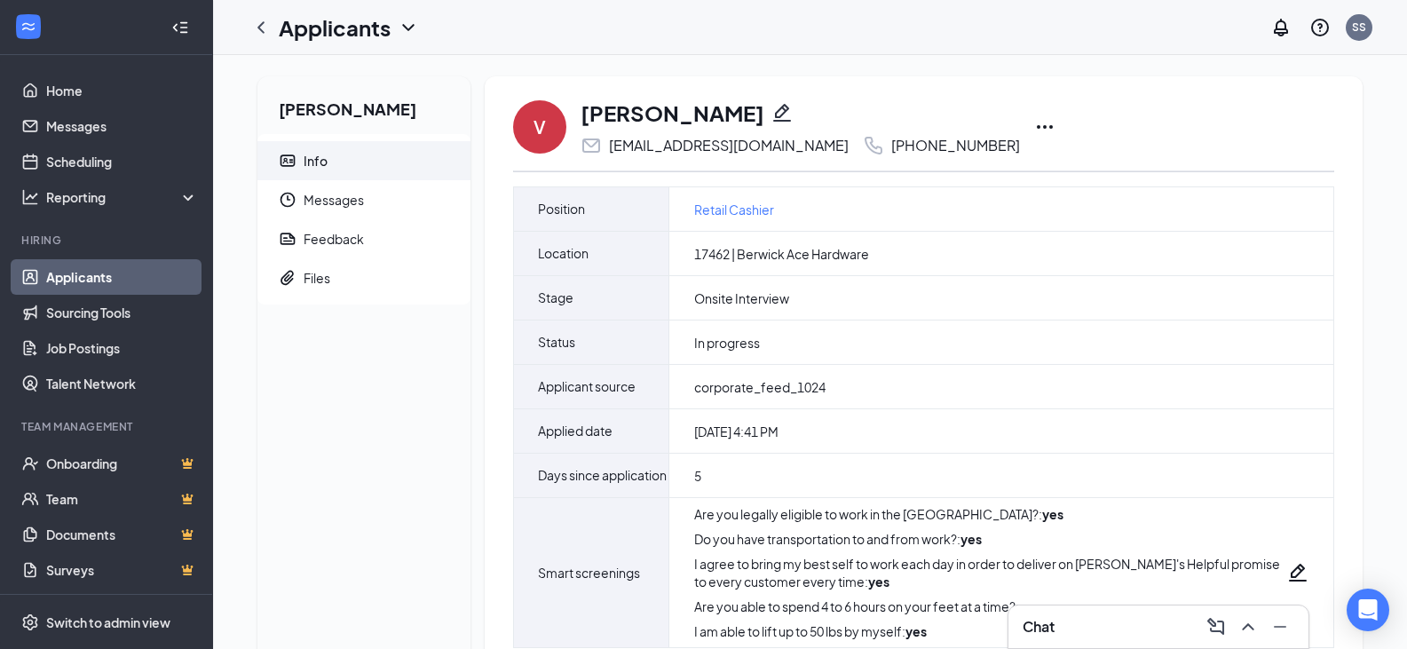
click at [109, 272] on link "Applicants" at bounding box center [122, 277] width 152 height 36
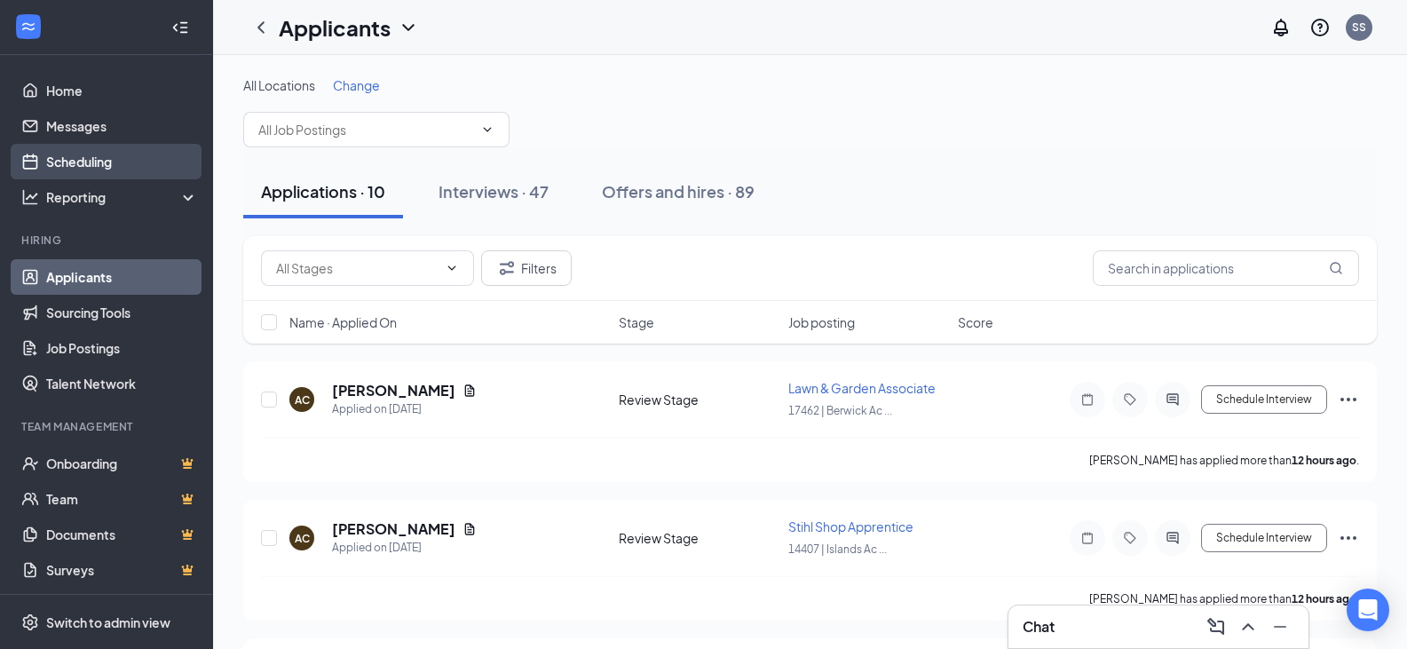
click at [104, 161] on link "Scheduling" at bounding box center [122, 162] width 152 height 36
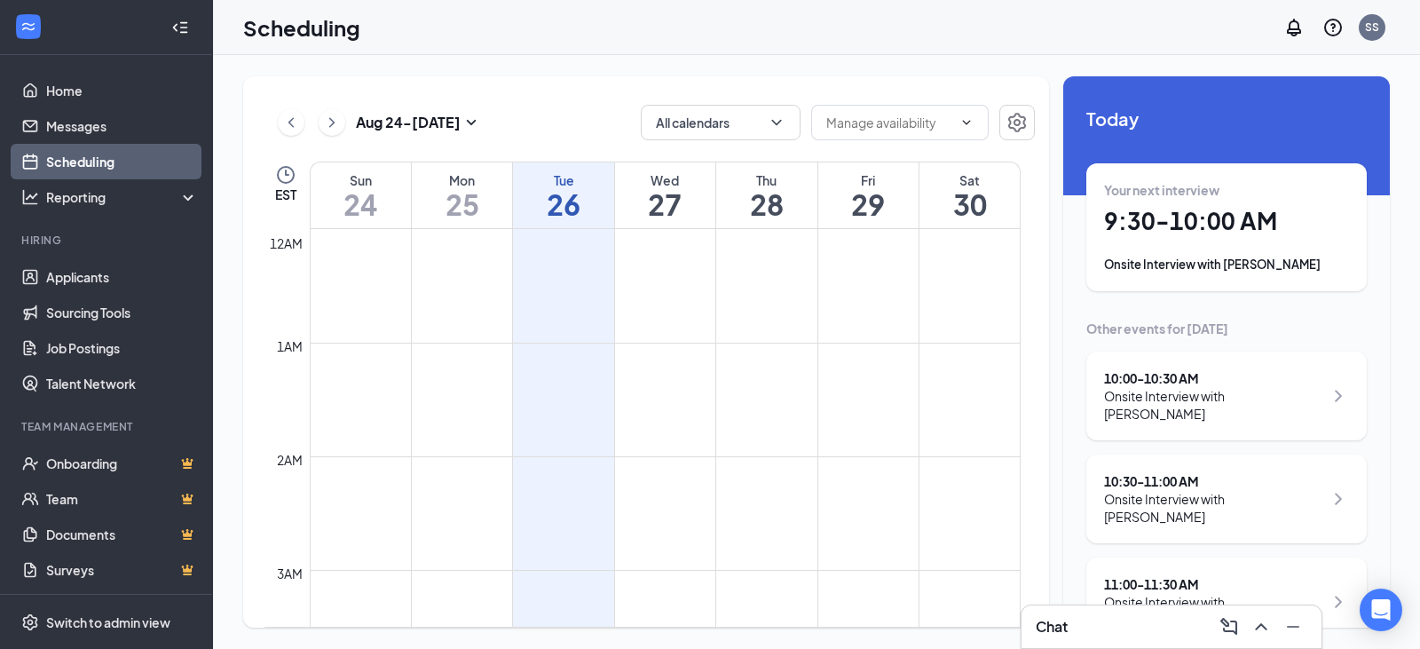
scroll to position [873, 0]
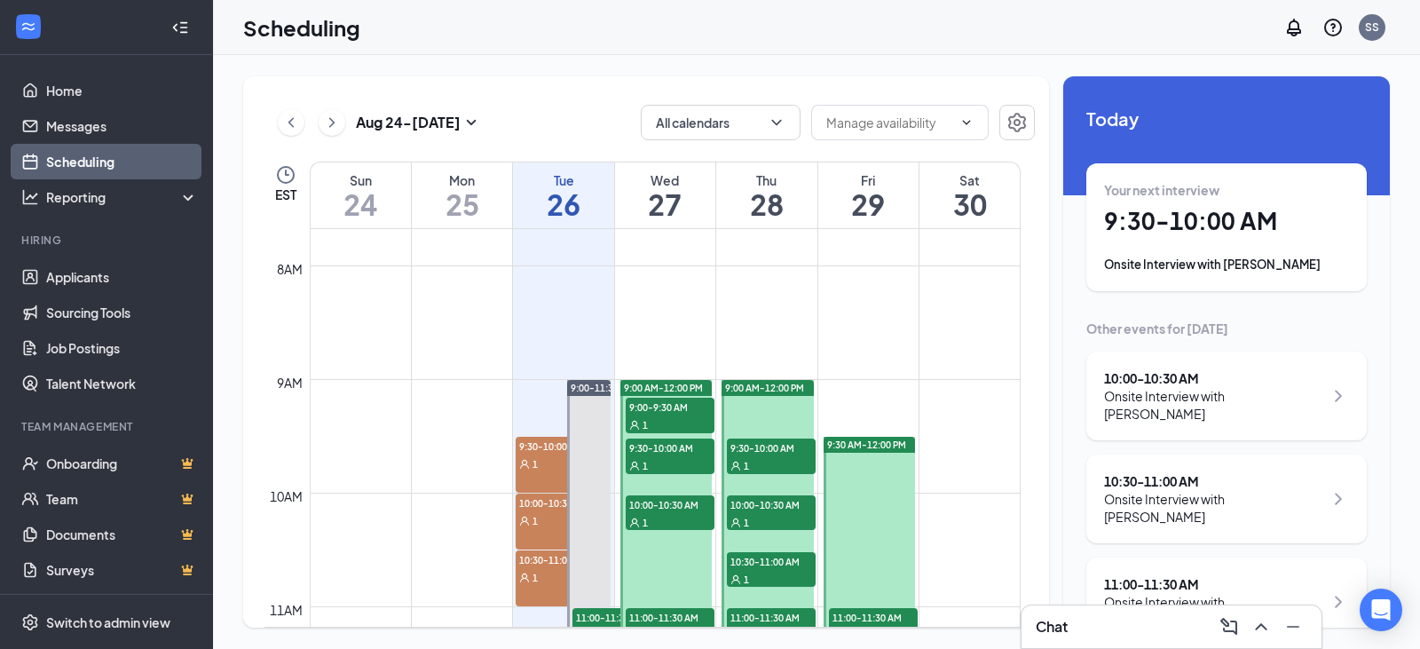
click at [1172, 575] on div "11:00 - 11:30 AM" at bounding box center [1213, 584] width 219 height 18
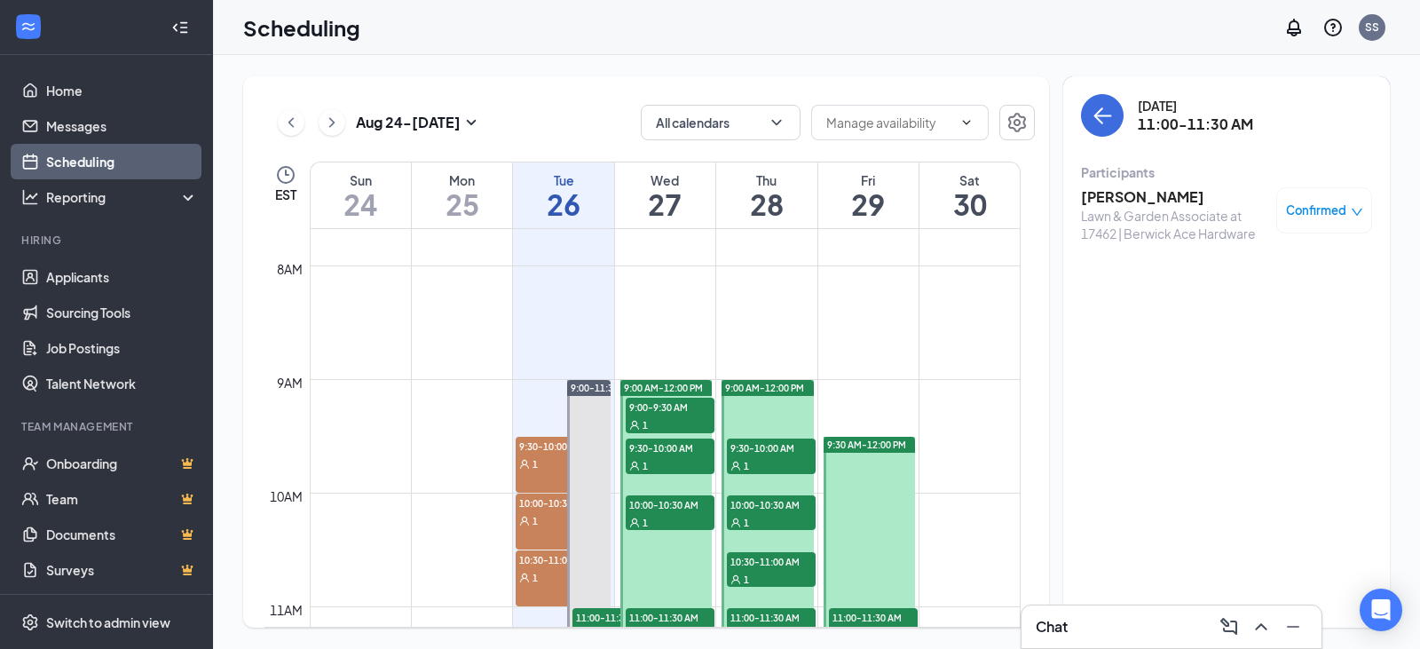
click at [1129, 194] on h3 "[PERSON_NAME]" at bounding box center [1174, 197] width 186 height 20
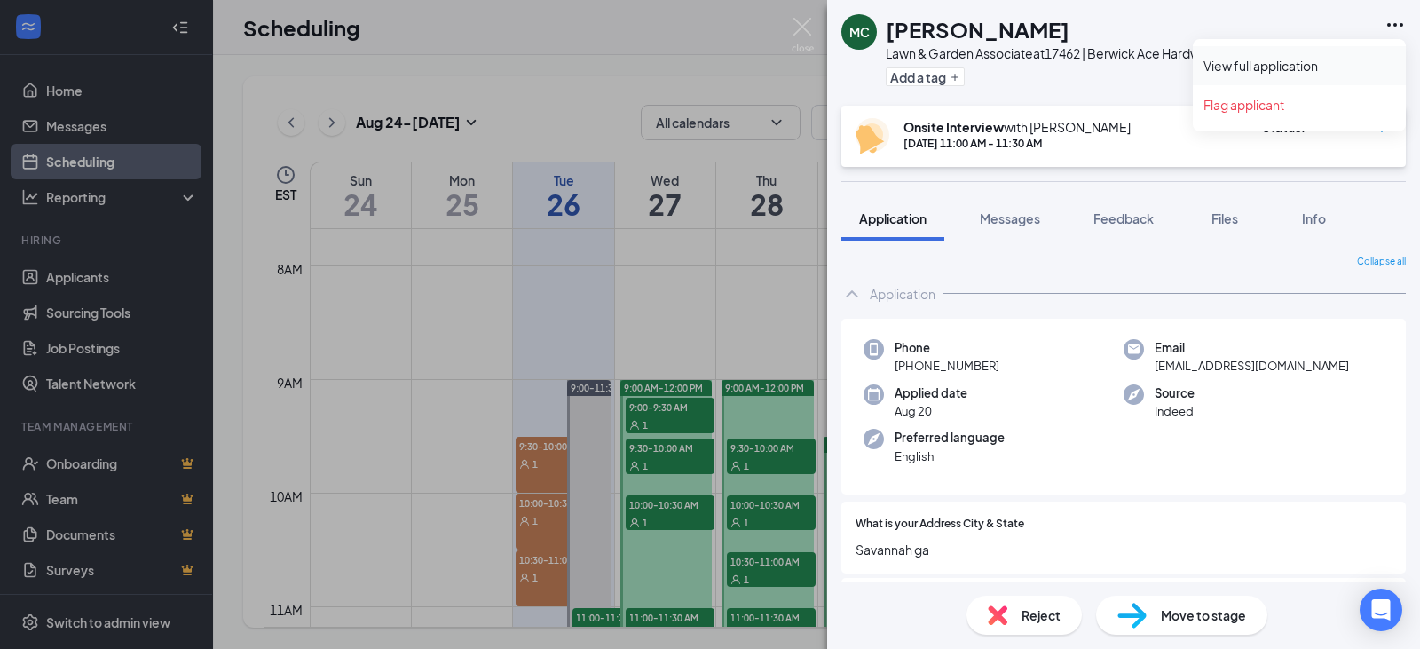
click at [1325, 59] on link "View full application" at bounding box center [1300, 66] width 192 height 18
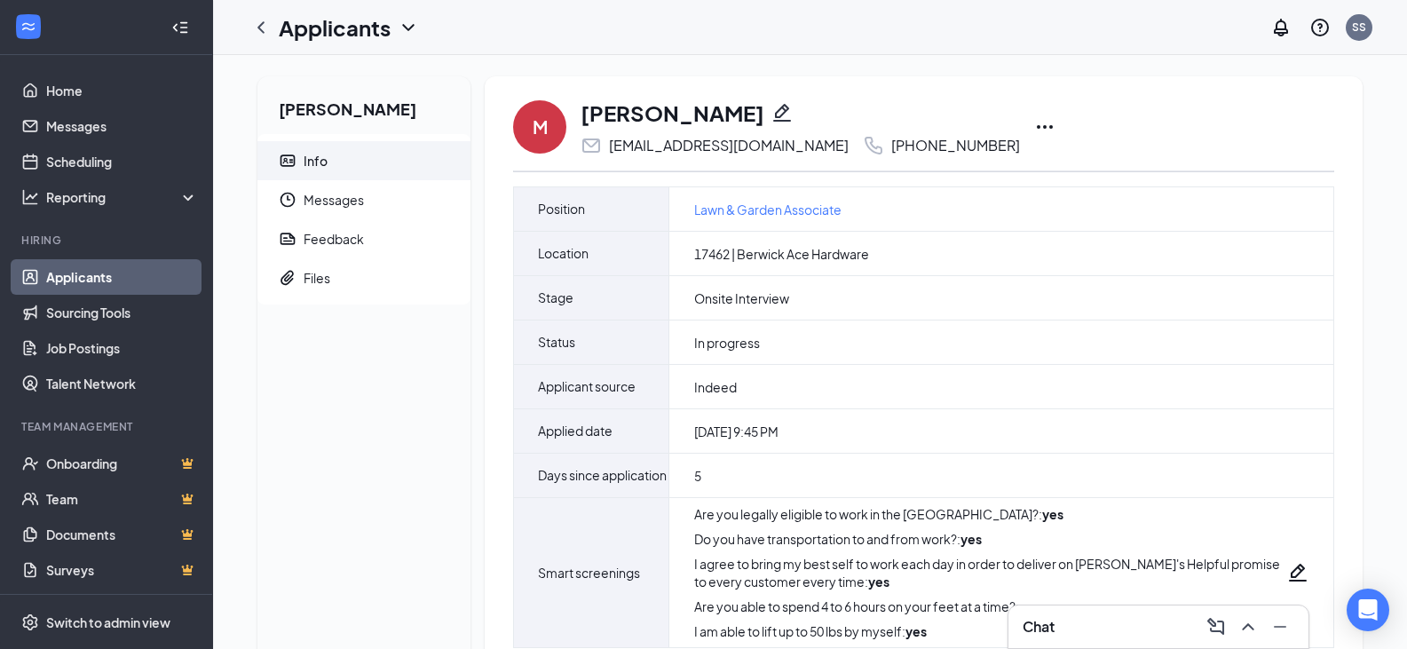
click at [1034, 120] on icon "Ellipses" at bounding box center [1044, 126] width 21 height 21
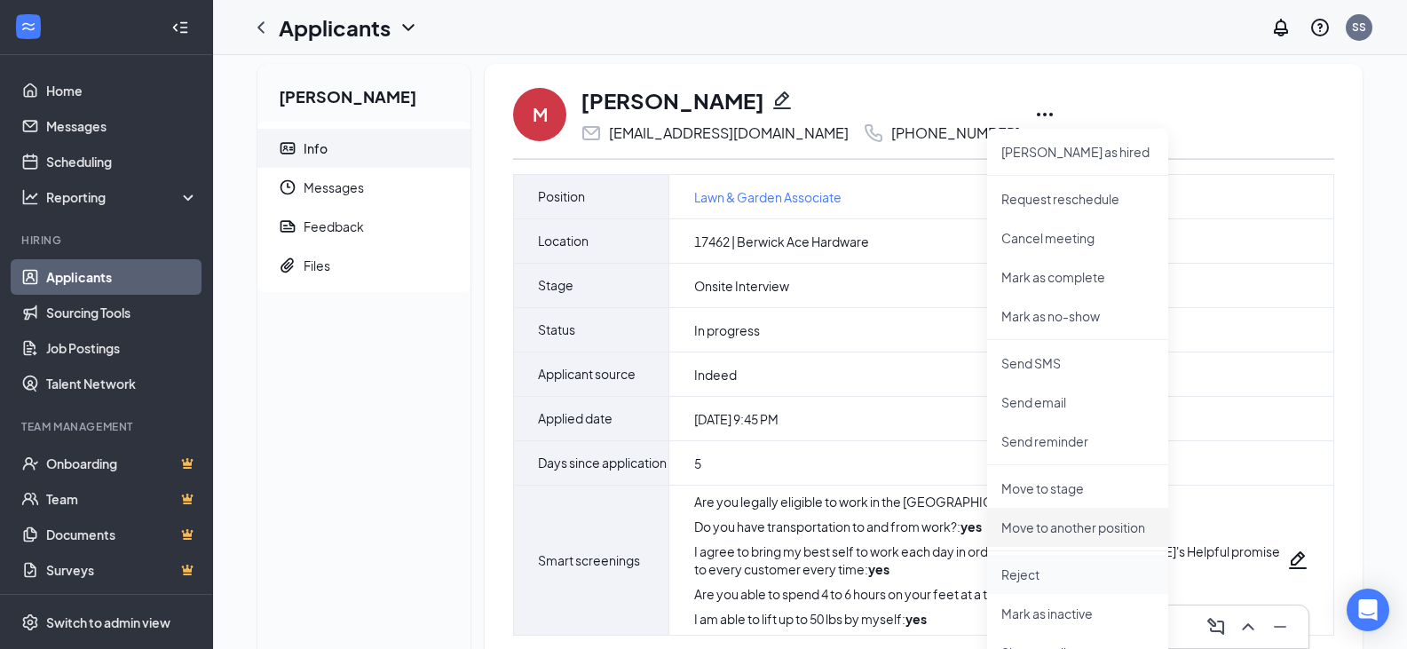
scroll to position [266, 0]
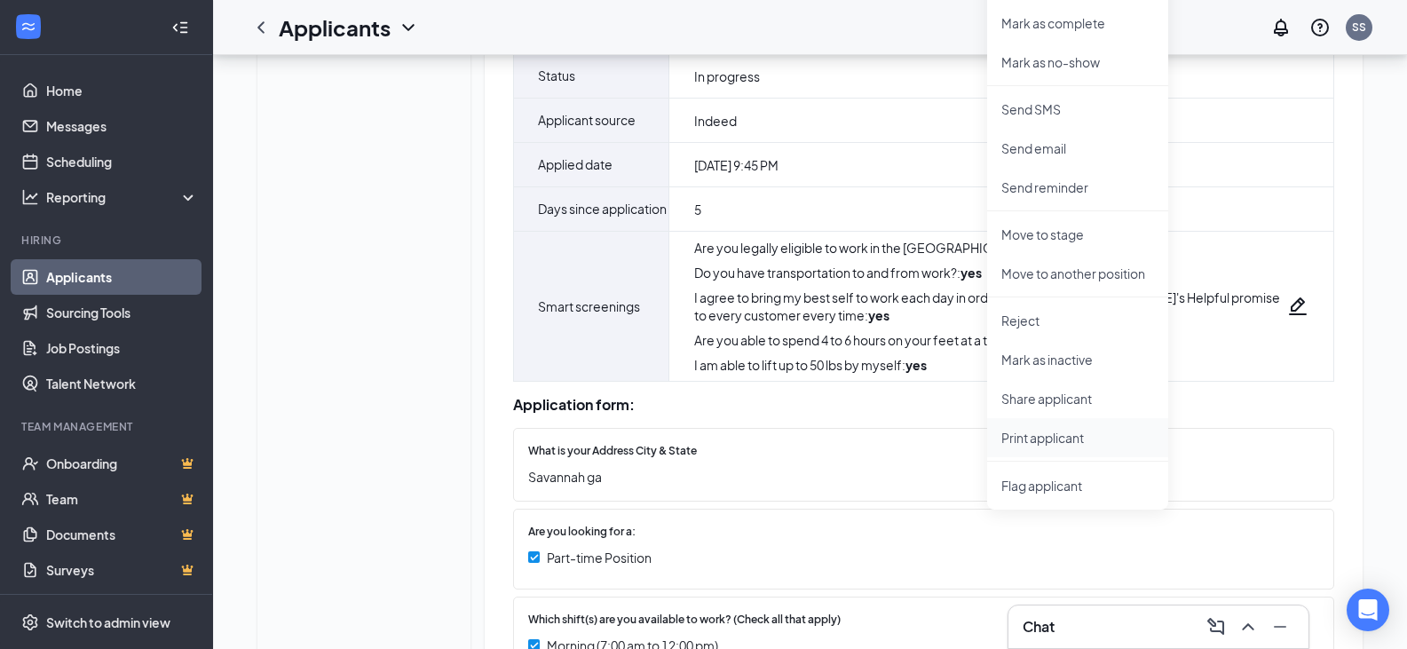
click at [1063, 438] on p "Print applicant" at bounding box center [1077, 438] width 153 height 18
